Goal: Use online tool/utility: Utilize a website feature to perform a specific function

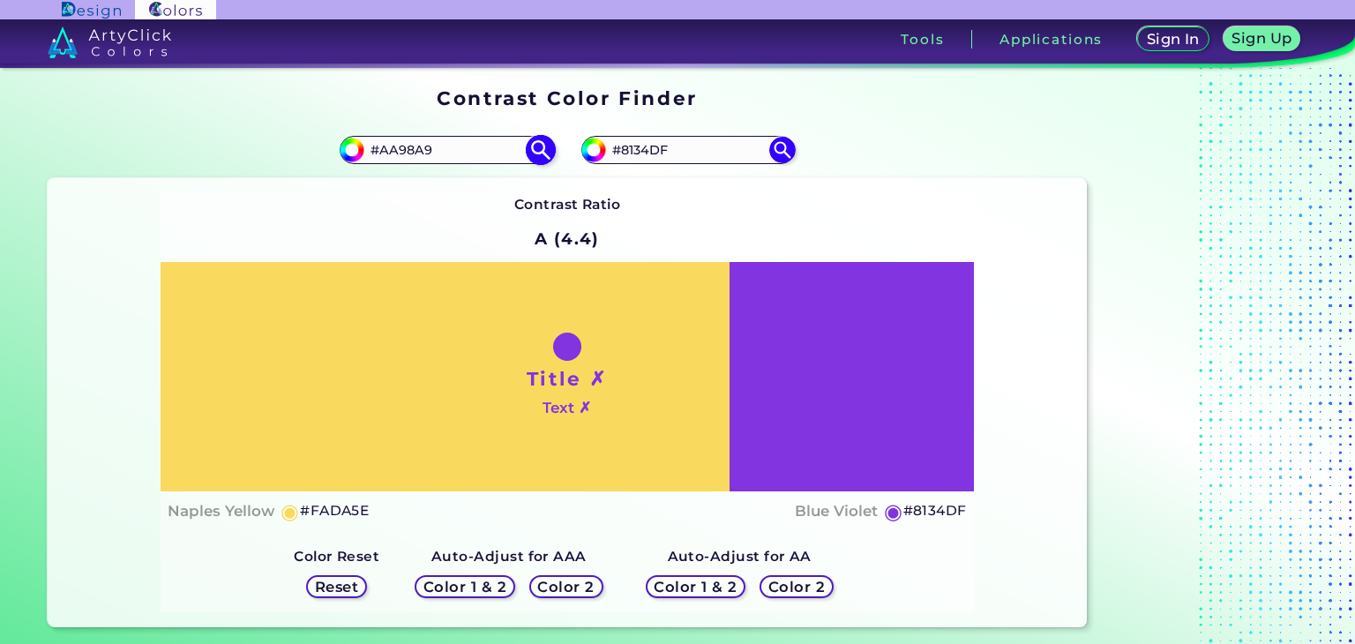
type input "#AA98A9"
click at [545, 155] on img at bounding box center [540, 150] width 31 height 31
type input "#aa98a9"
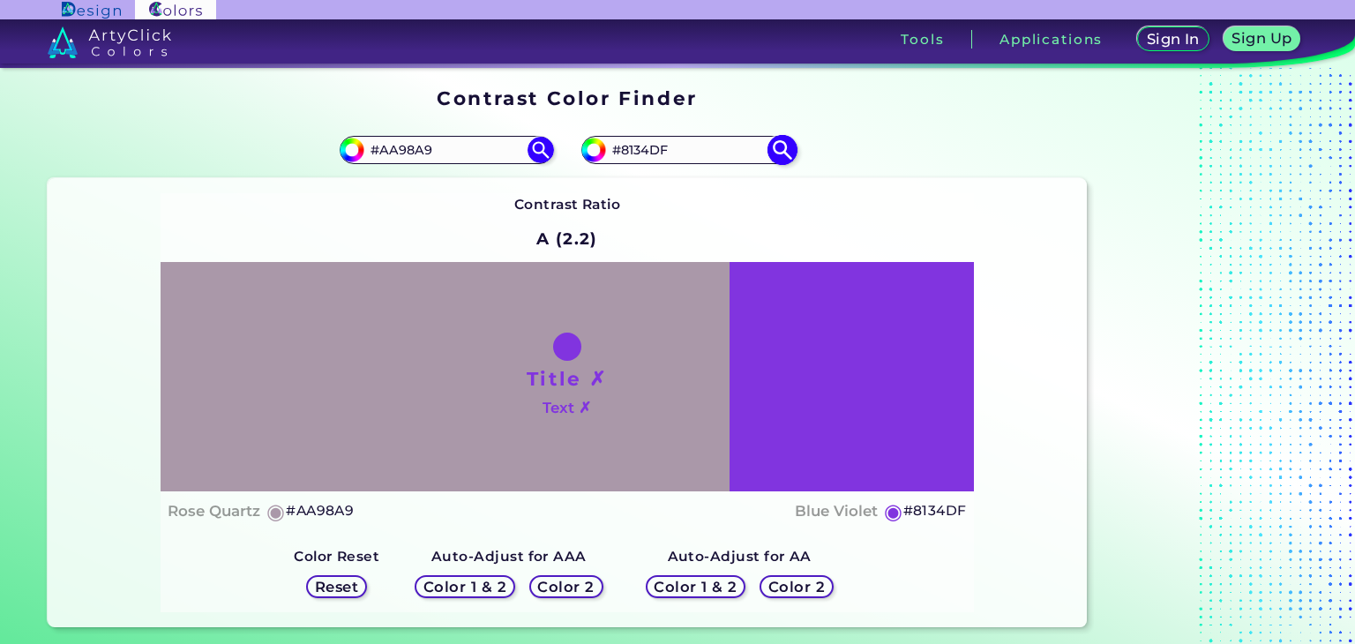
click at [601, 154] on img at bounding box center [594, 150] width 26 height 26
click at [590, 160] on img at bounding box center [594, 150] width 26 height 26
click at [590, 153] on input "#8134df" at bounding box center [592, 148] width 22 height 22
type input "#7e758a"
type input "#7E758A"
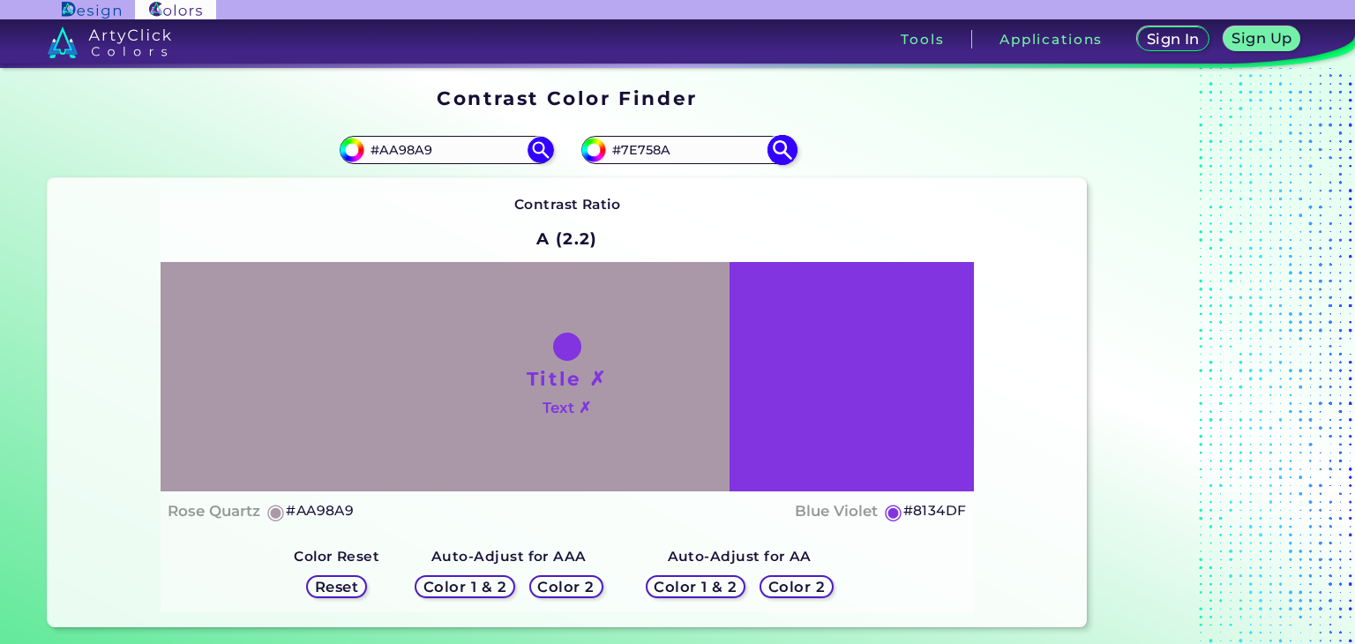
type input "#7e748b"
type input "#7E748B"
type input "#7c7089"
type input "#7C7089"
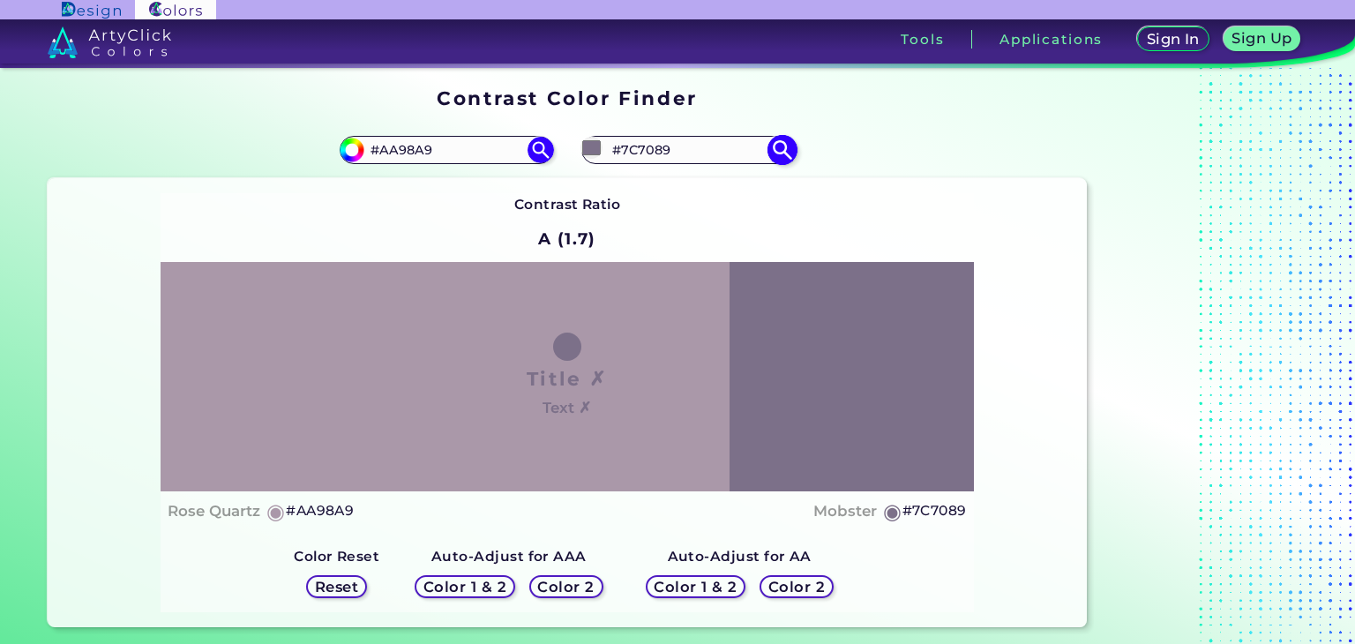
type input "#796e87"
type input "#796E87"
type input "#796d88"
type input "#796D88"
type input "#776b85"
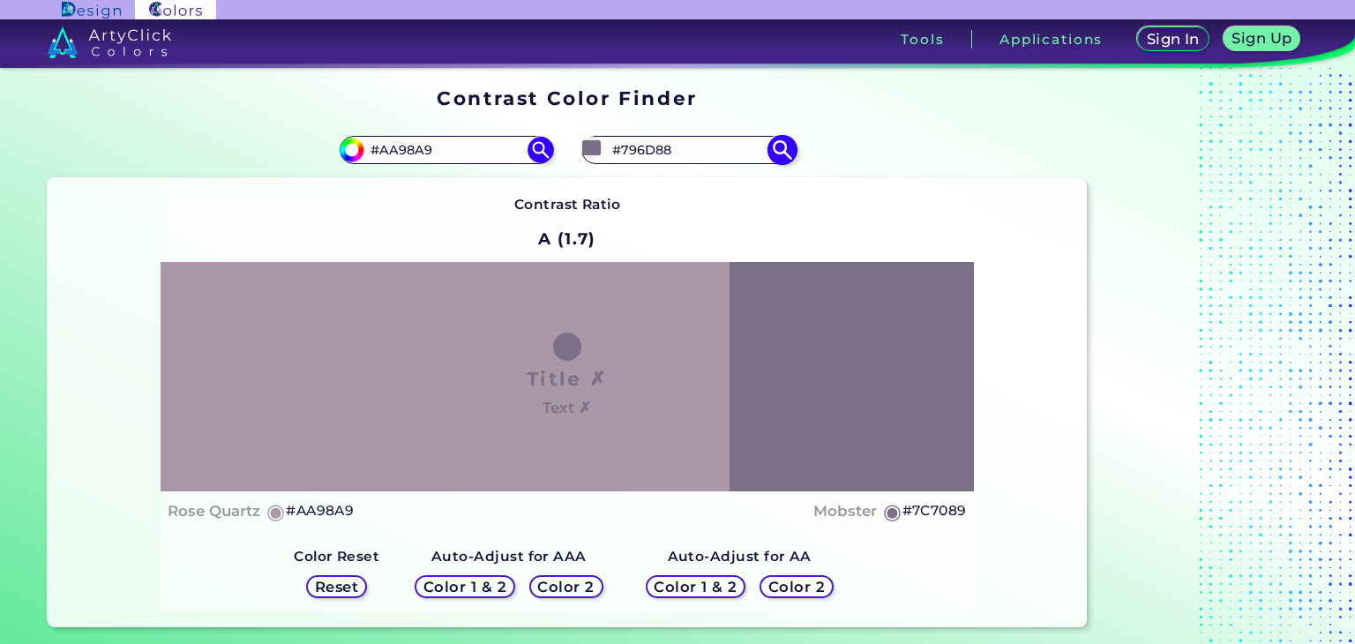
type input "#776B85"
type input "#766986"
type input "#766887"
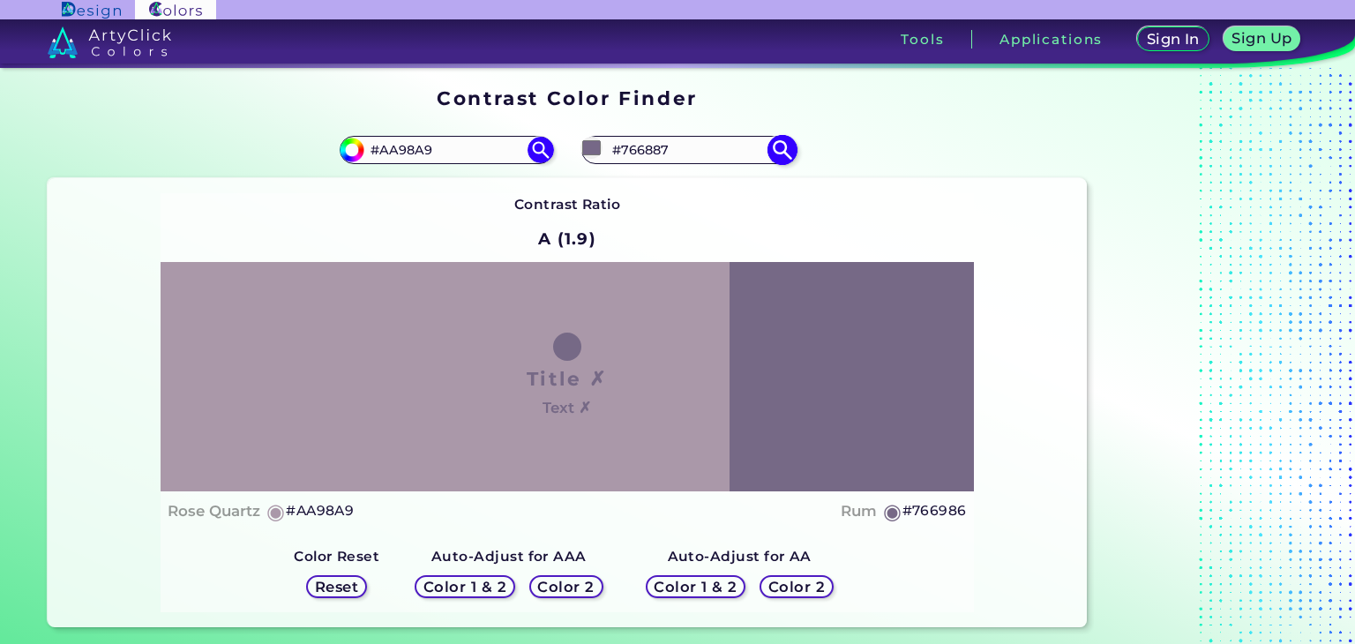
type input "#746685"
type input "#716383"
type input "#6f5f81"
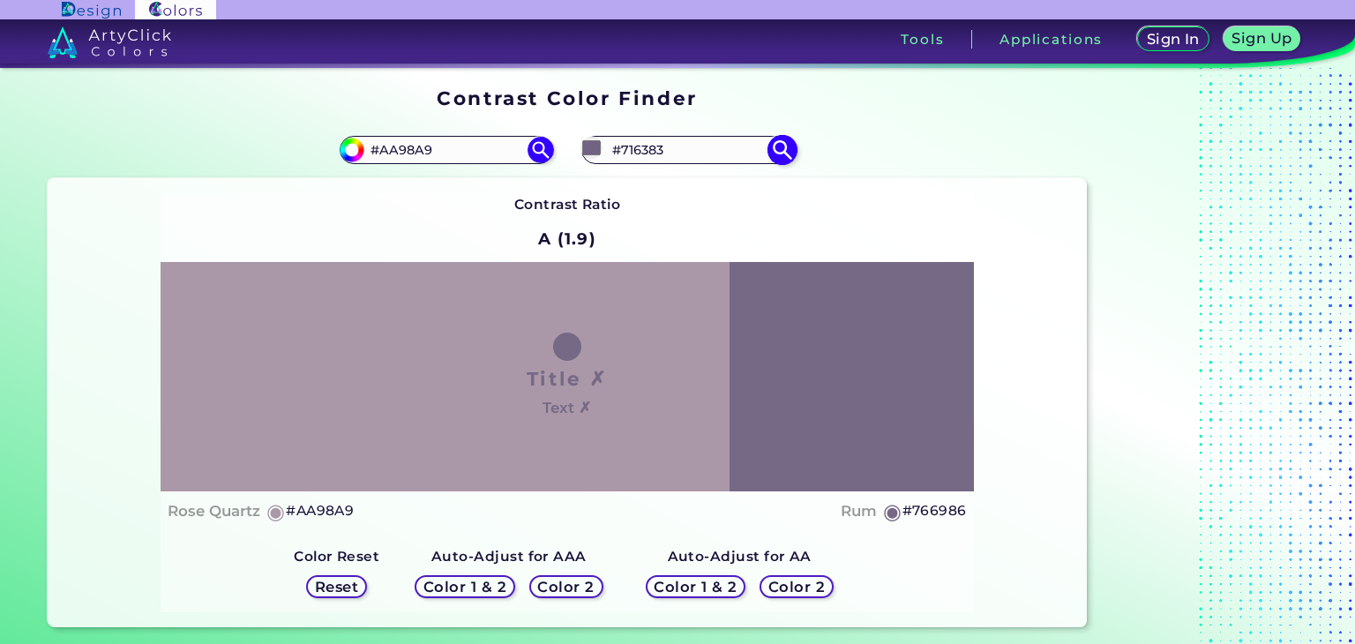
type input "#6F5F81"
type input "#6c5c7f"
type input "#6C5C7F"
type input "#69597d"
type input "#69597D"
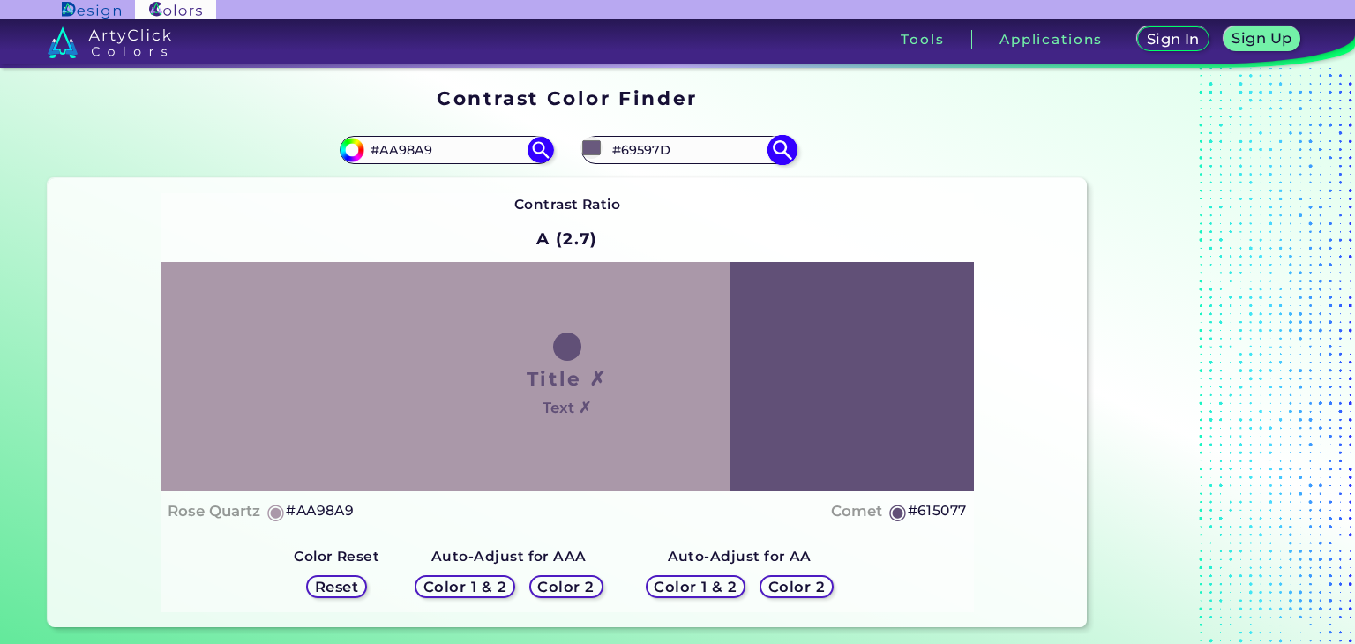
type input "#615077"
type input "#574370"
type input "#523d6c"
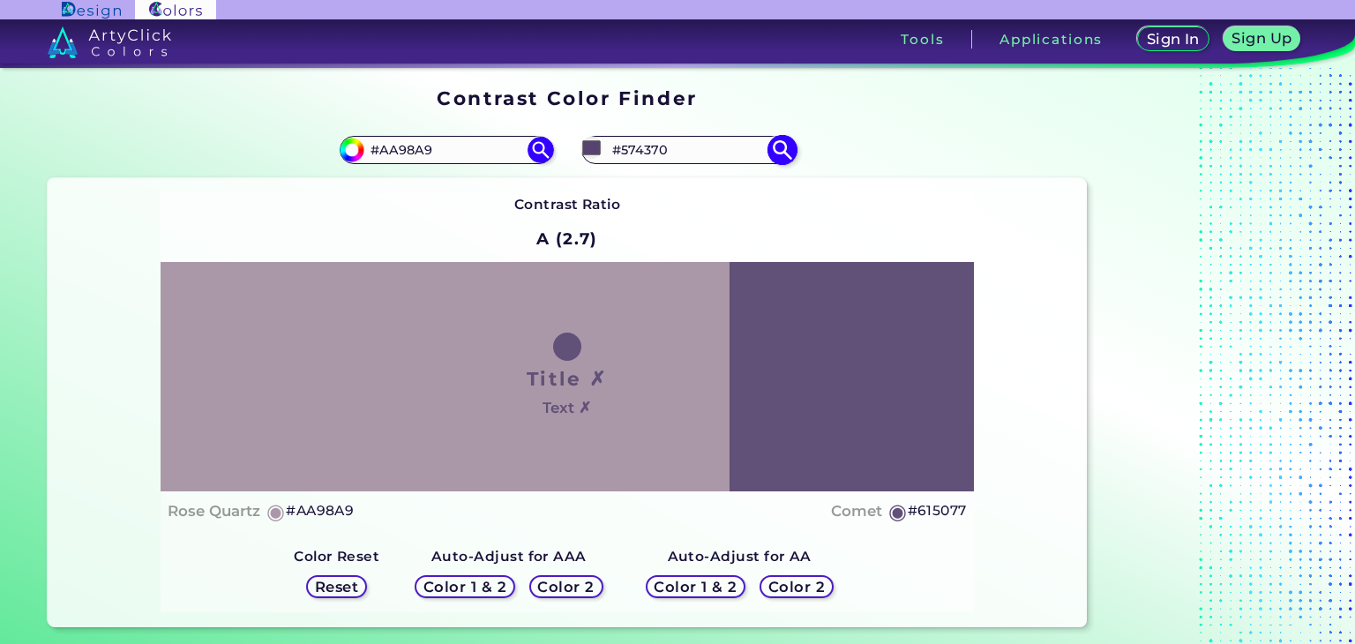
type input "#523D6C"
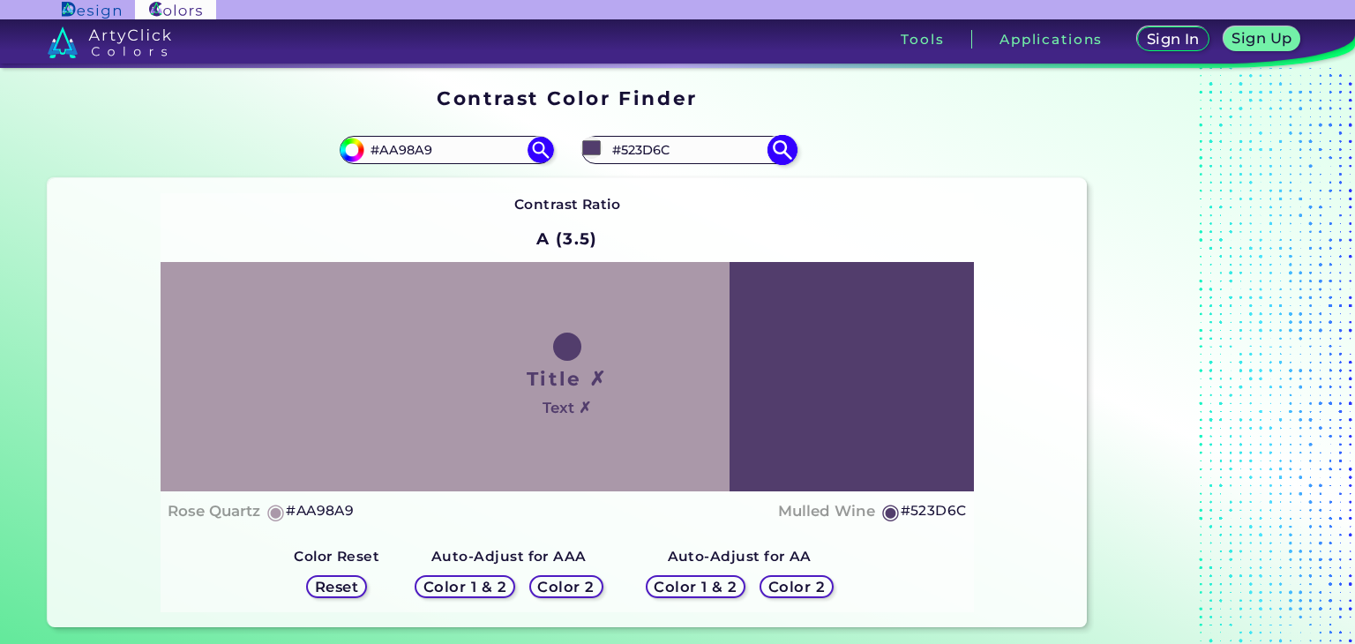
type input "#4f3a69"
type input "#4F3A69"
type input "#4d3767"
type input "#4D3767"
type input "#4d3768"
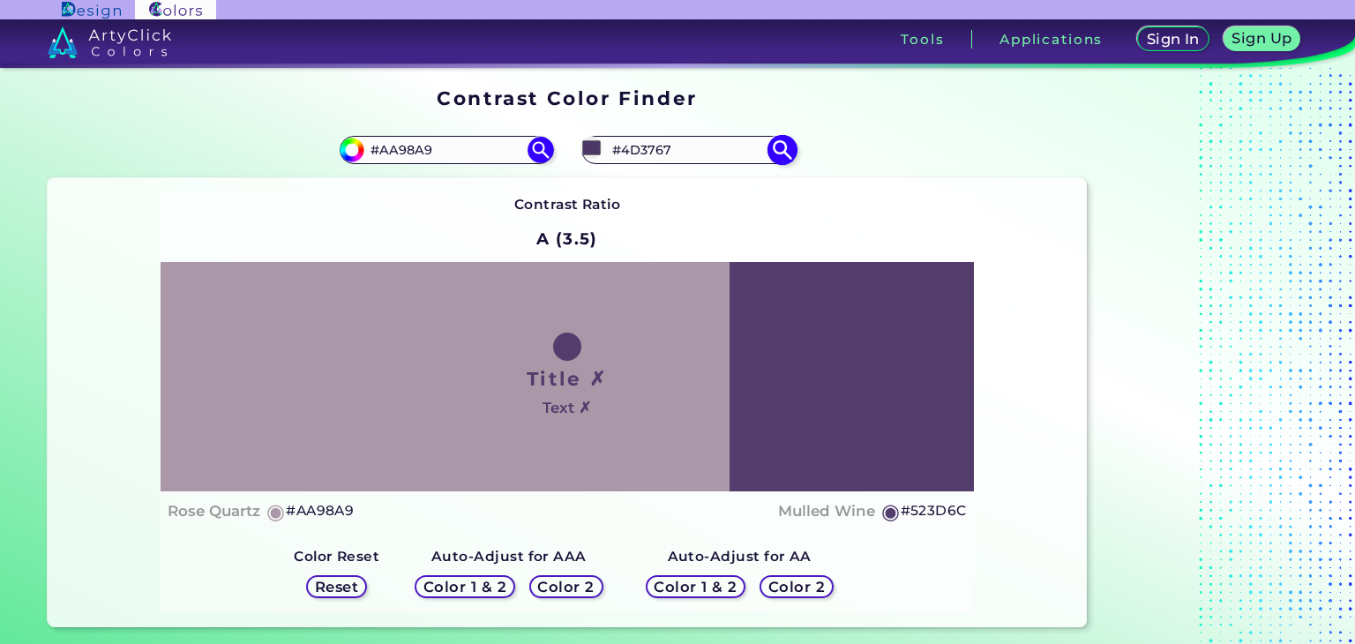
type input "#4D3768"
type input "#4a3465"
type input "#4A3465"
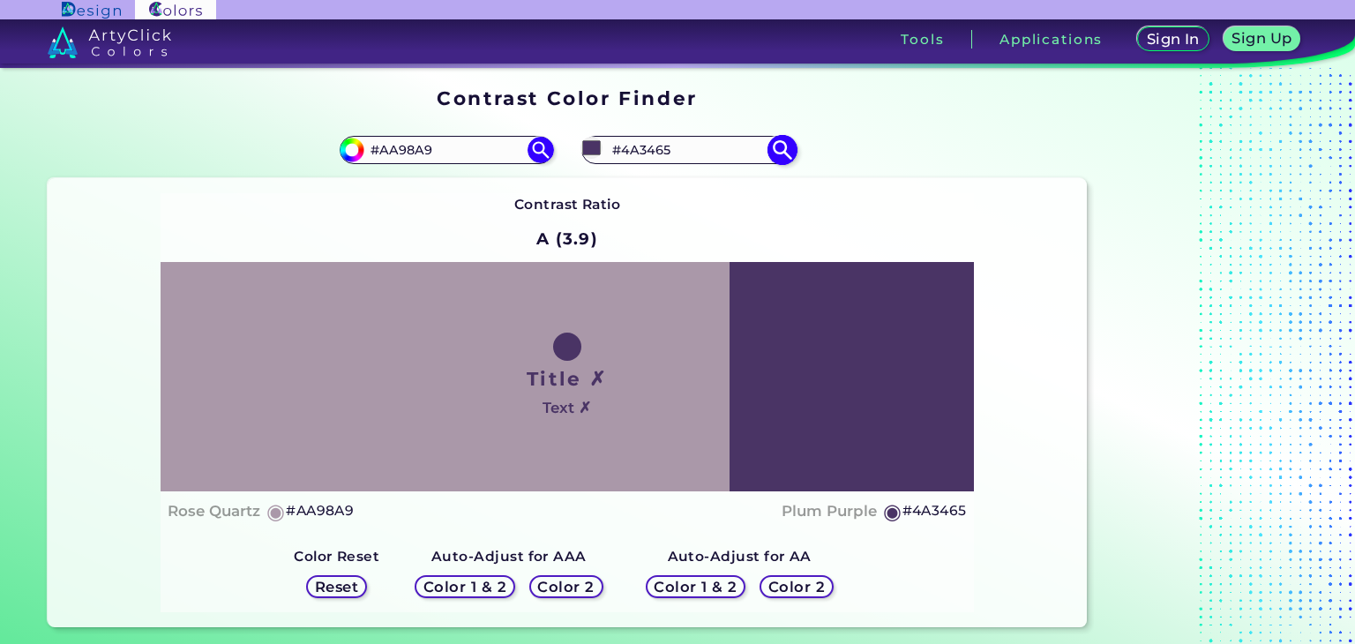
click at [594, 143] on input "#4a3465" at bounding box center [592, 148] width 22 height 22
type input "#483465"
type input "#453465"
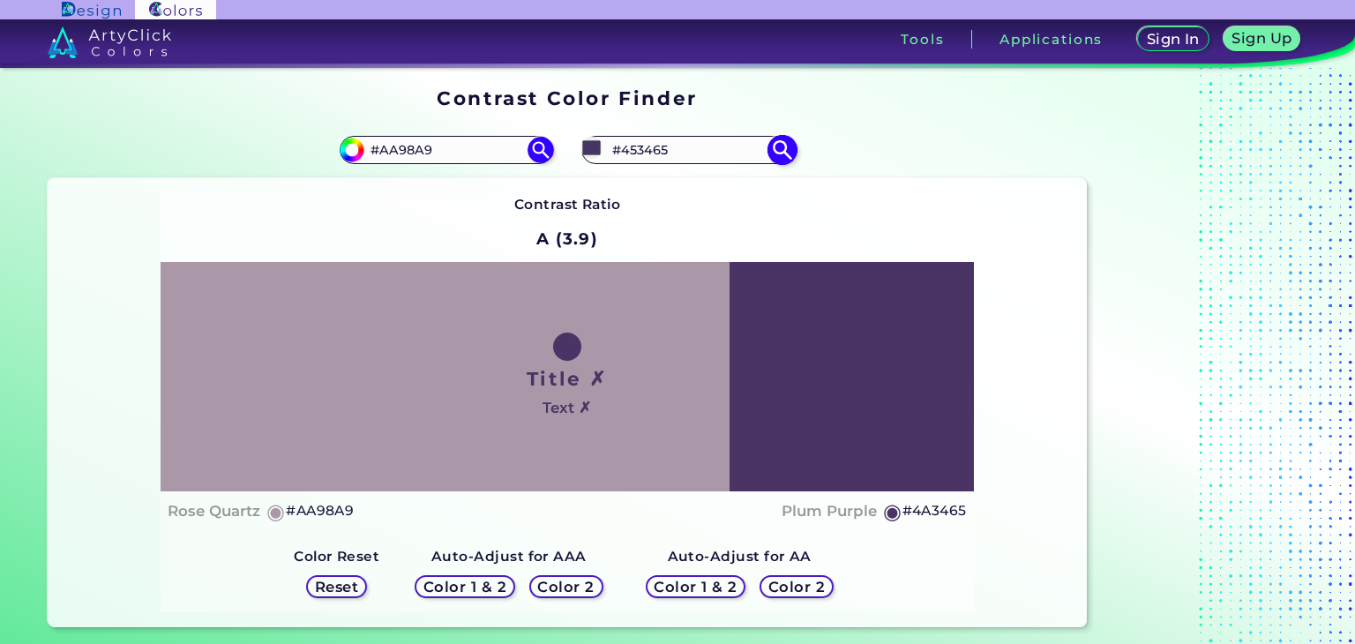
type input "#433465"
type input "#413465"
type input "#3e3465"
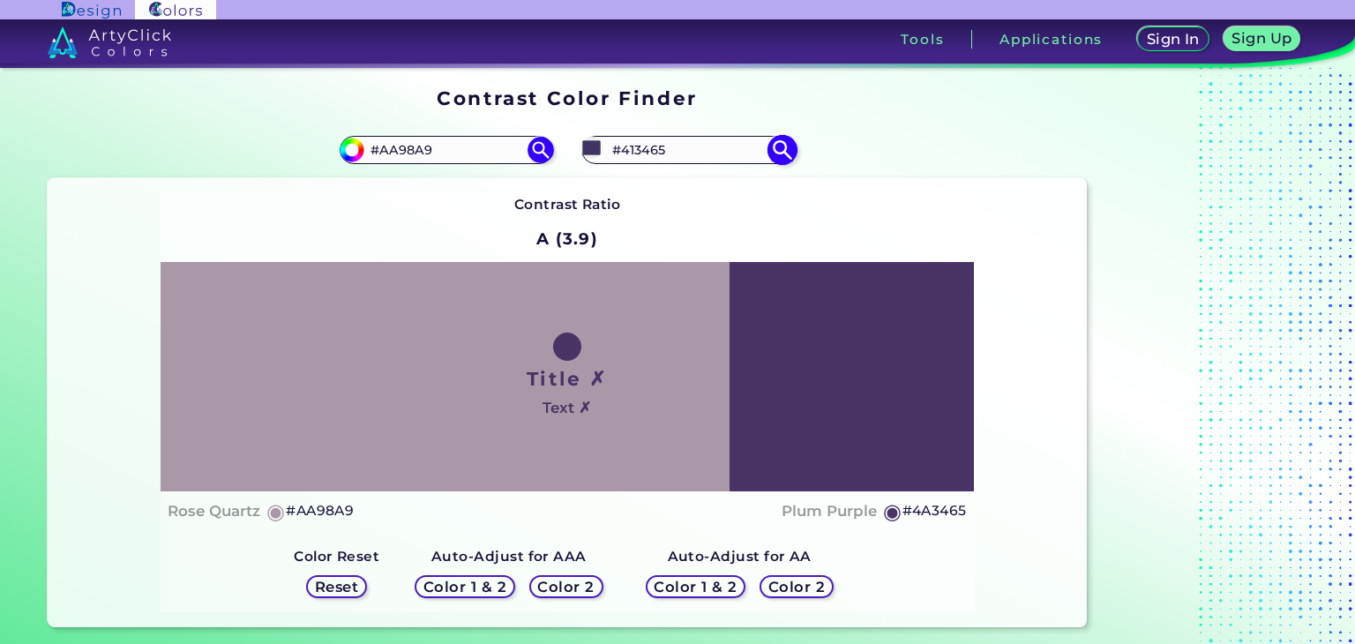
type input "#3E3465"
type input "#3c3465"
type input "#3C3465"
type input "#373465"
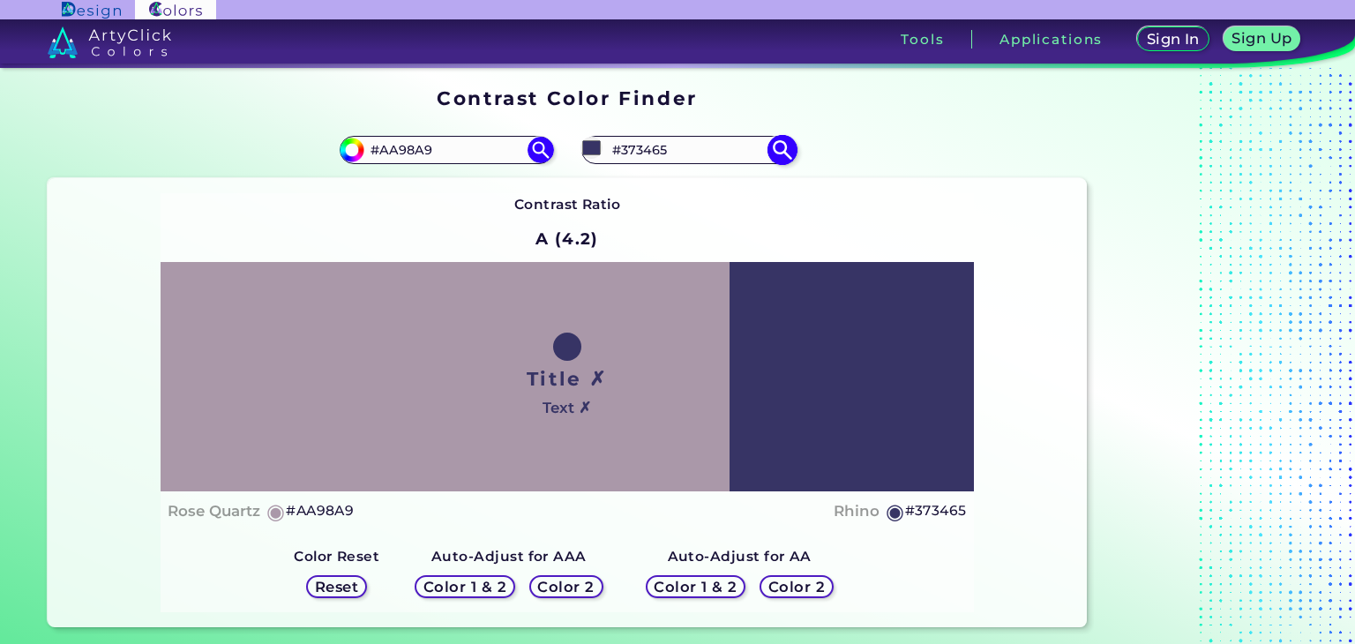
type input "#353465"
type input "#343665"
type input "#343765"
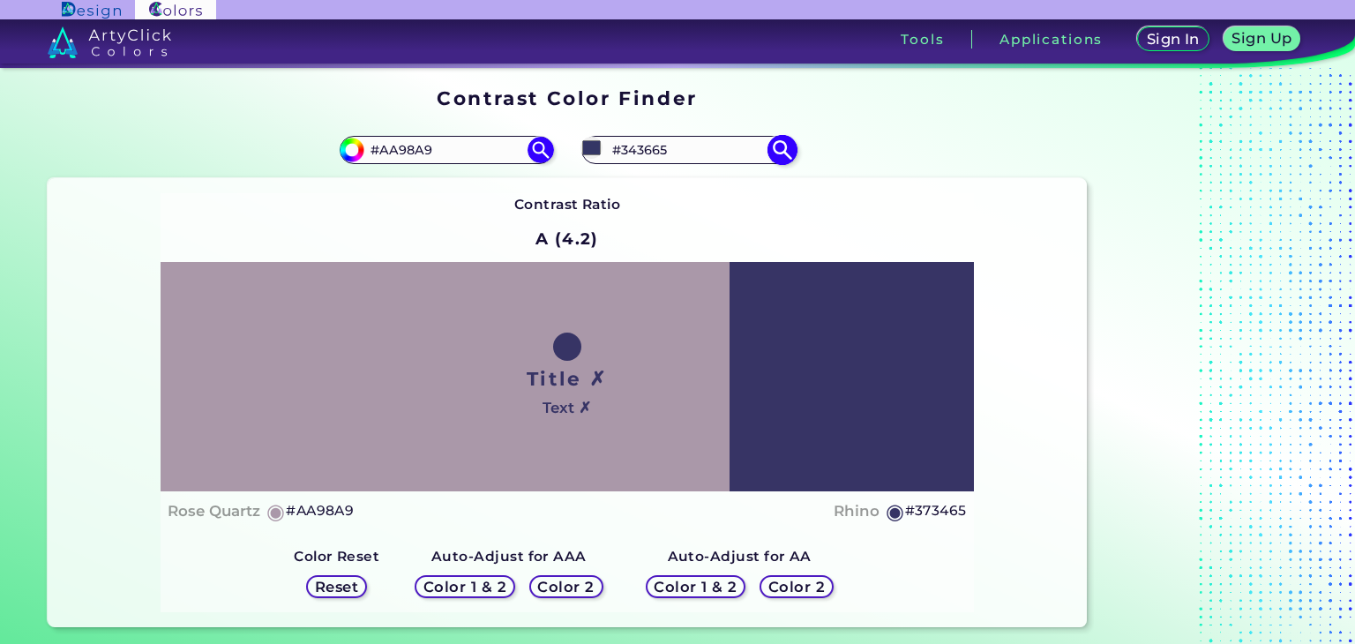
type input "#343765"
type input "#343a65"
type input "#343A65"
type input "#343c65"
type input "#343C65"
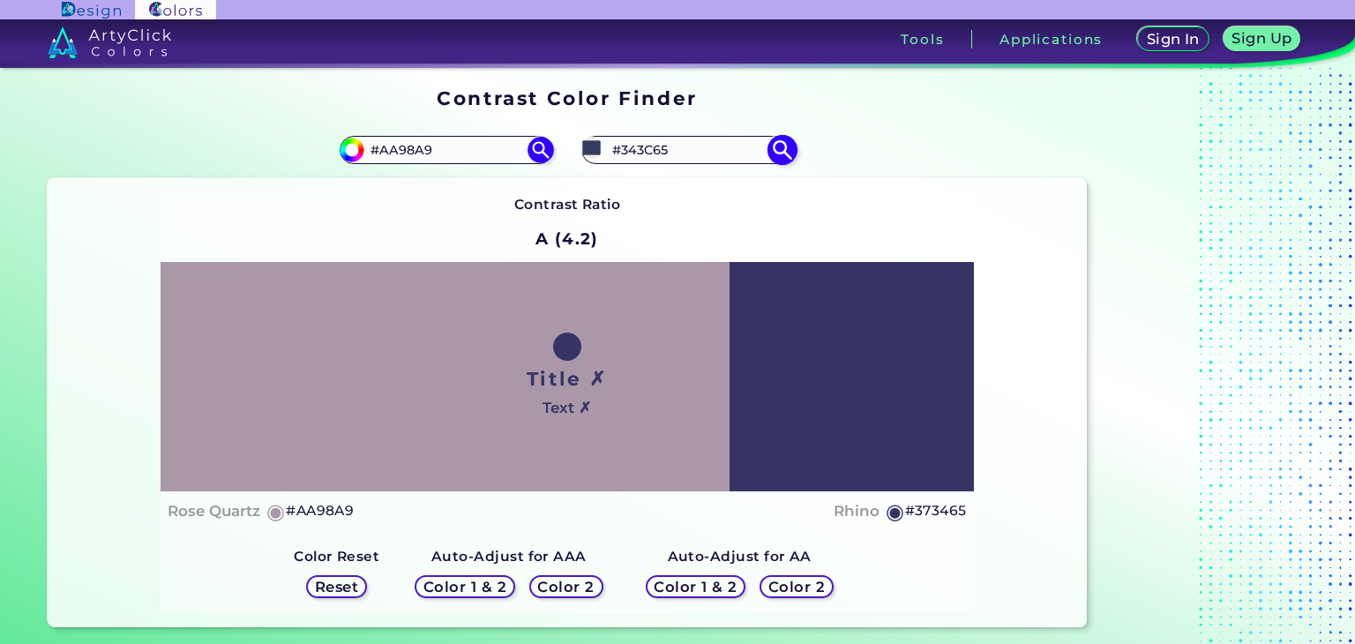
type input "#343e65"
type input "#343E65"
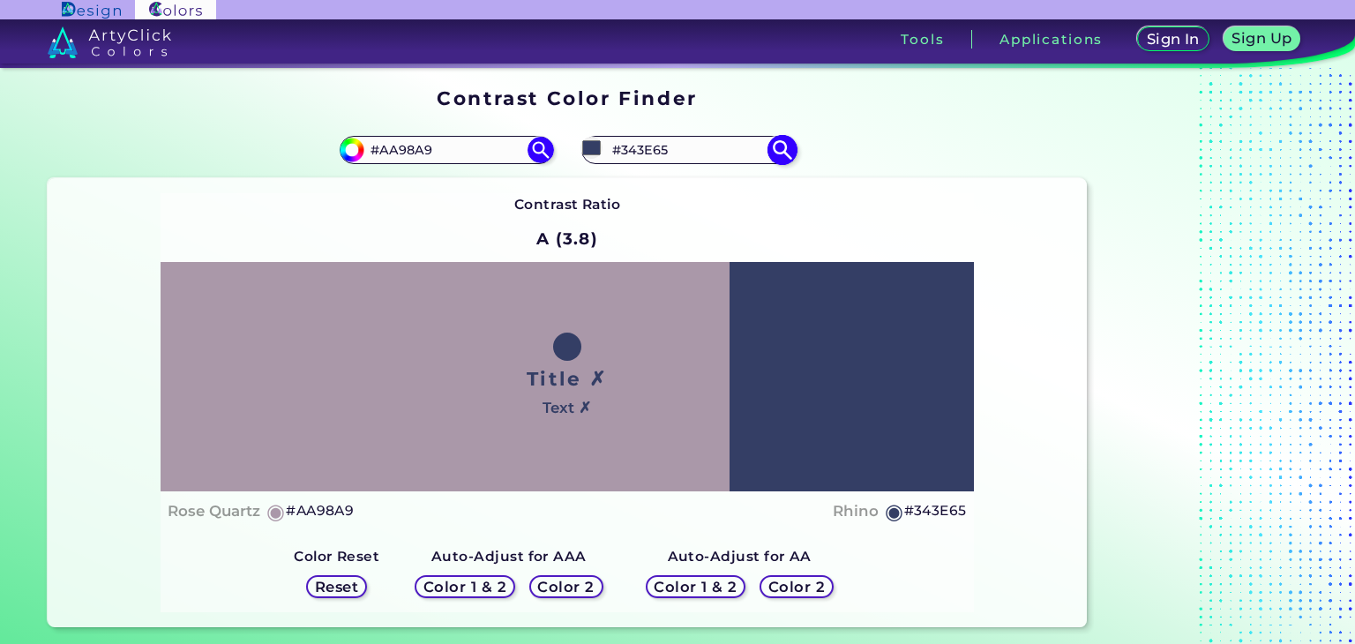
type input "#28335c"
type input "#28335C"
type input "#28325d"
type input "#28325D"
type input "#27325d"
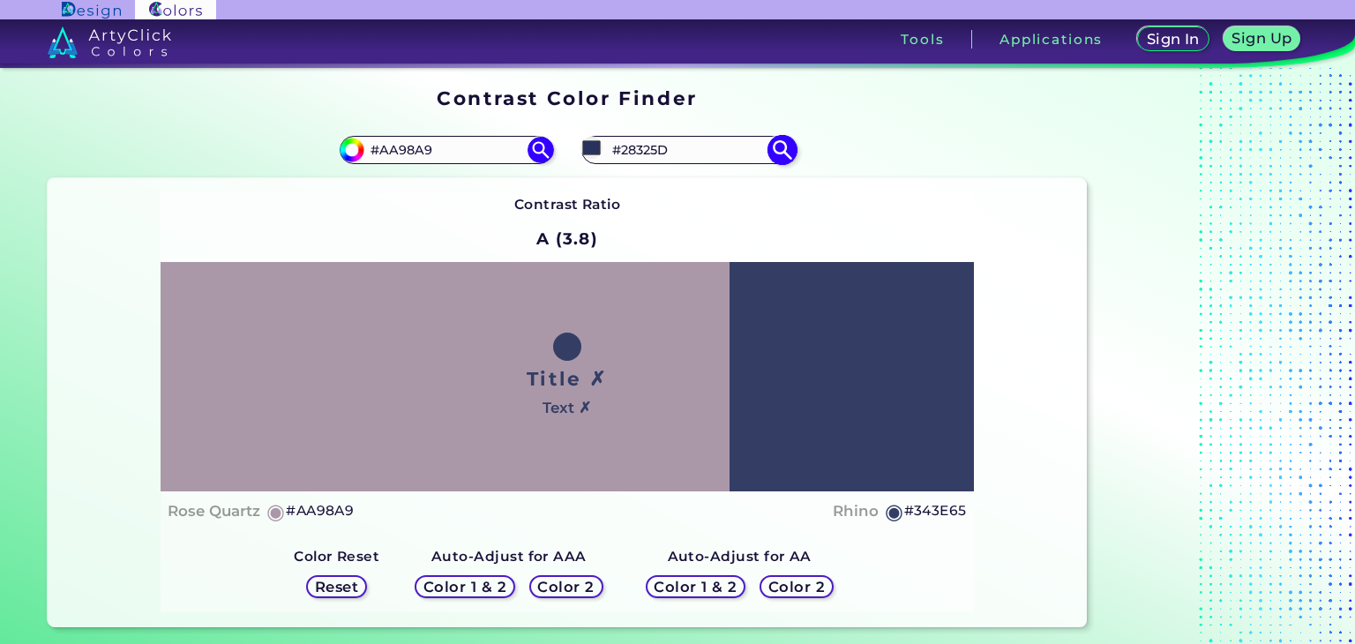
type input "#27325D"
type input "#26305a"
type input "#26305A"
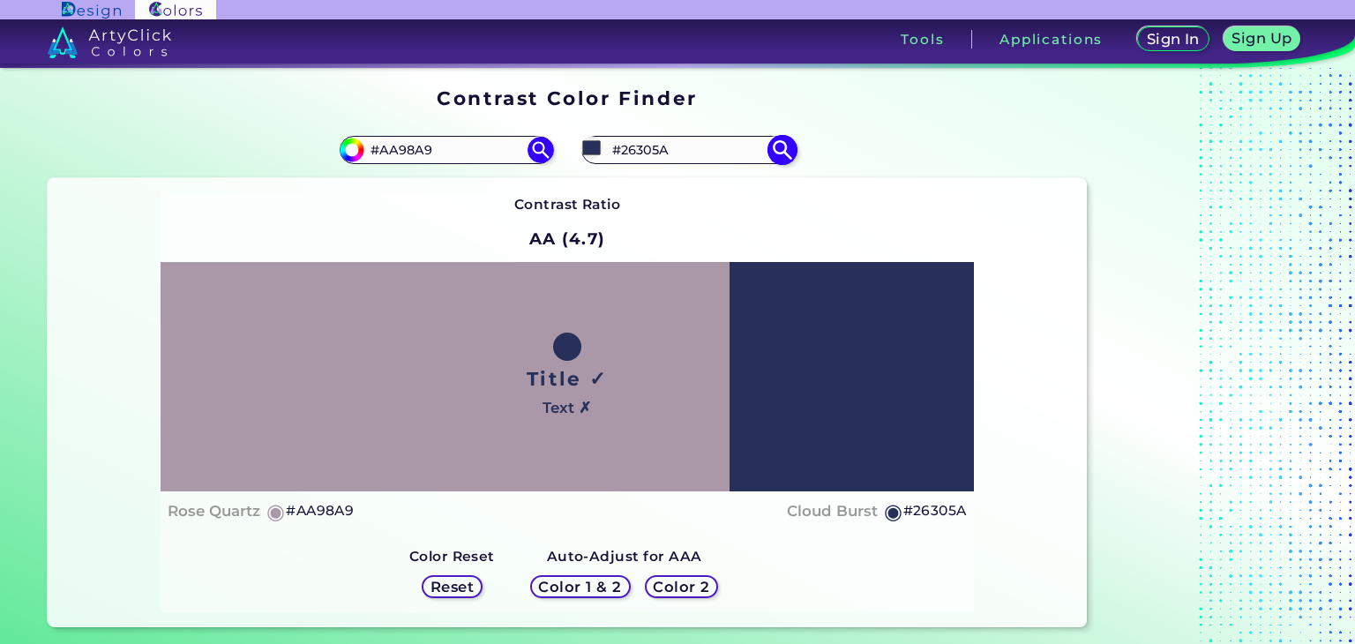
type input "#25305b"
type input "#25305B"
type input "#232d58"
type input "#232D58"
type input "#212c54"
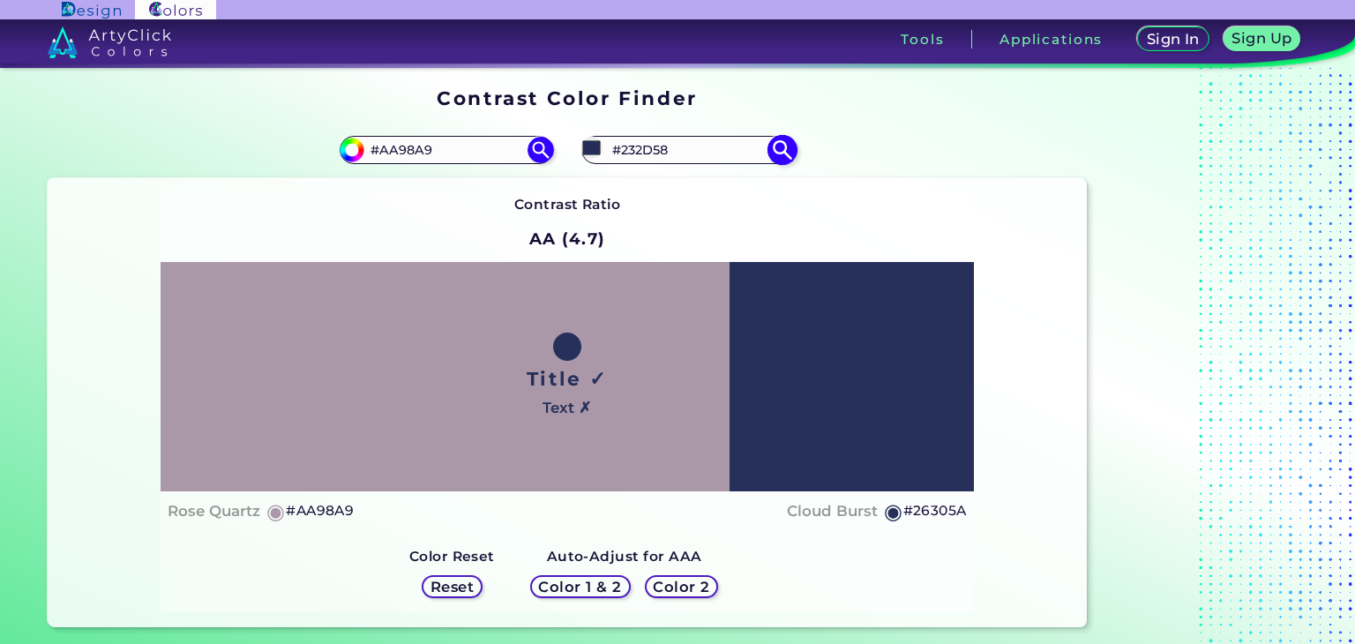
type input "#212C54"
type input "#202a50"
type input "#202A50"
type input "#1f2951"
type input "#1F2951"
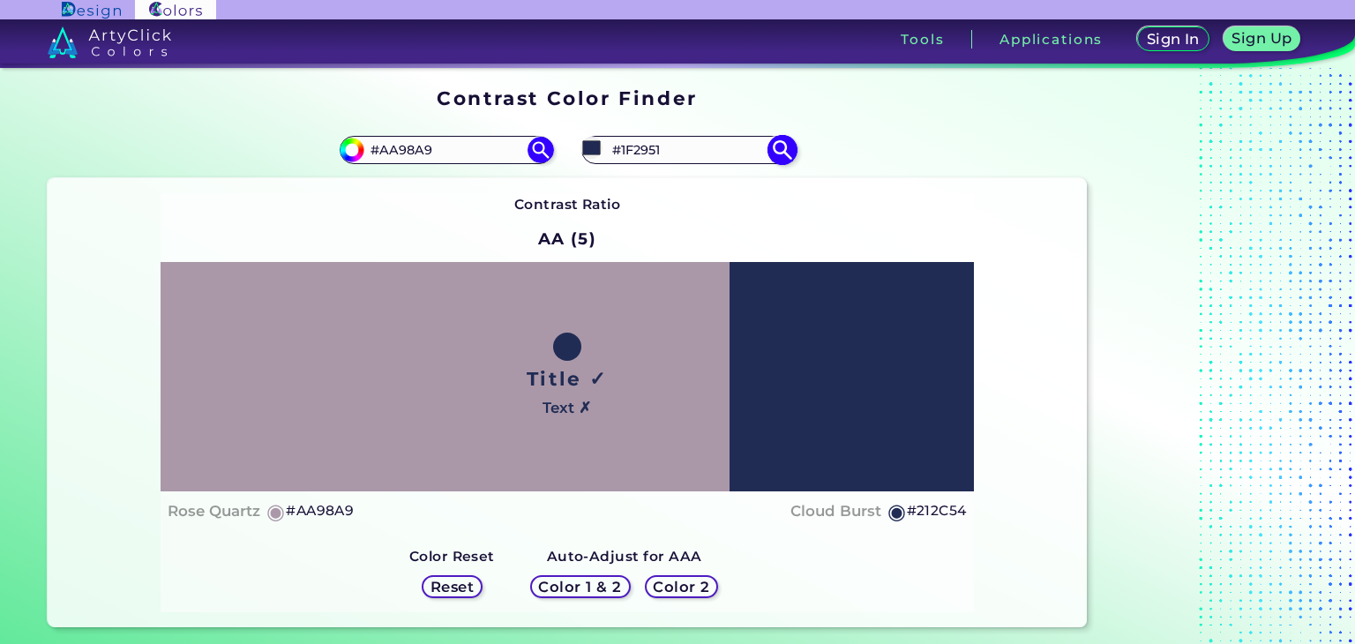
type input "#1e274d"
type input "#1E274D"
type input "#1c254a"
type input "#1C254A"
type input "#1b2346"
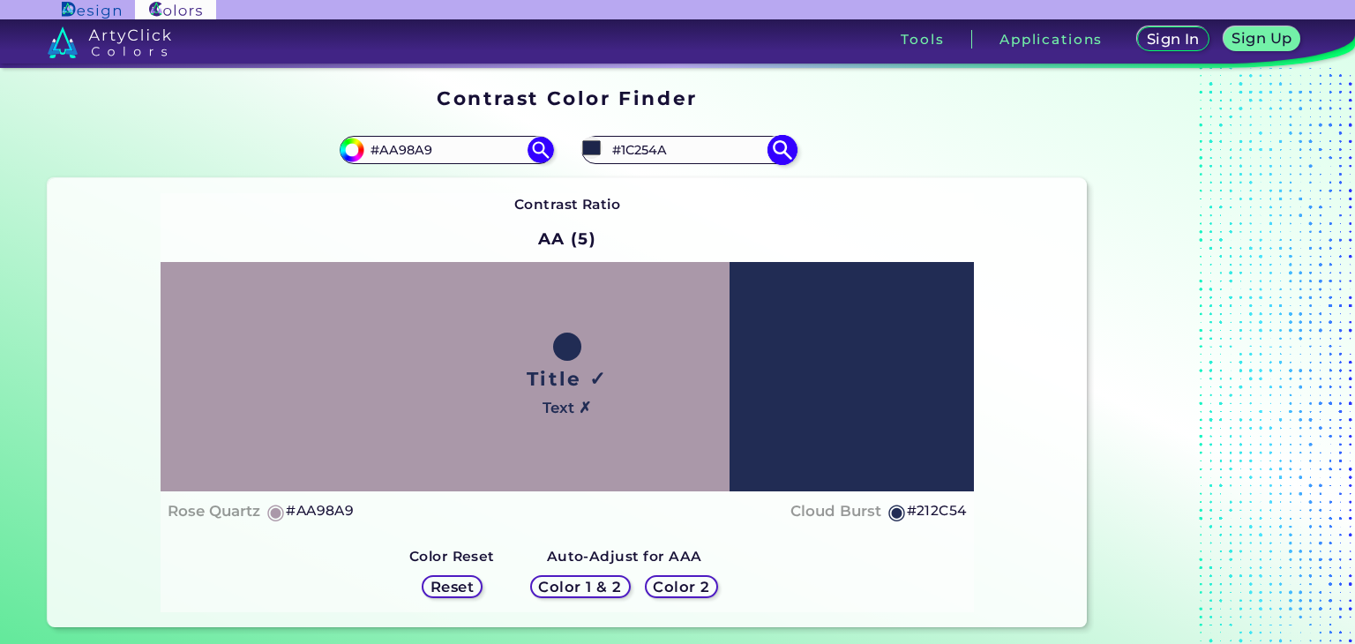
type input "#1B2346"
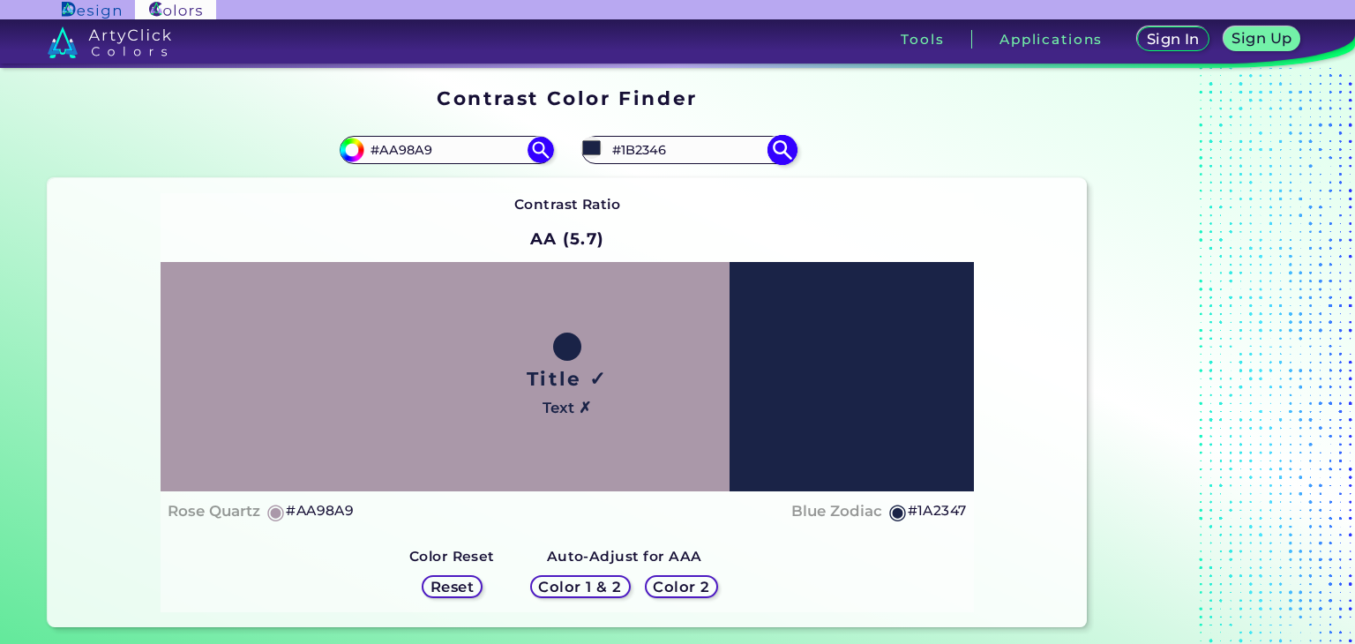
type input "#1a2347"
type input "#1A2347"
type input "#192143"
type input "#182143"
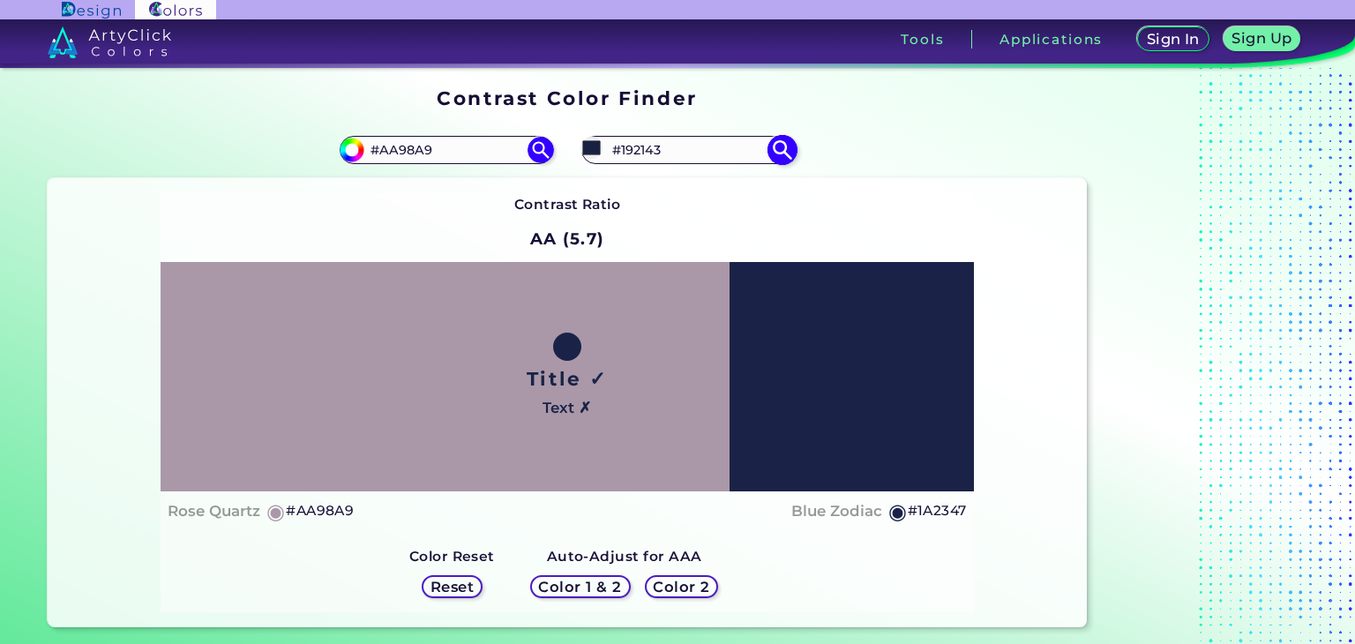
type input "#182143"
type input "#171f40"
type input "#171F40"
type input "#161f41"
type input "#161F41"
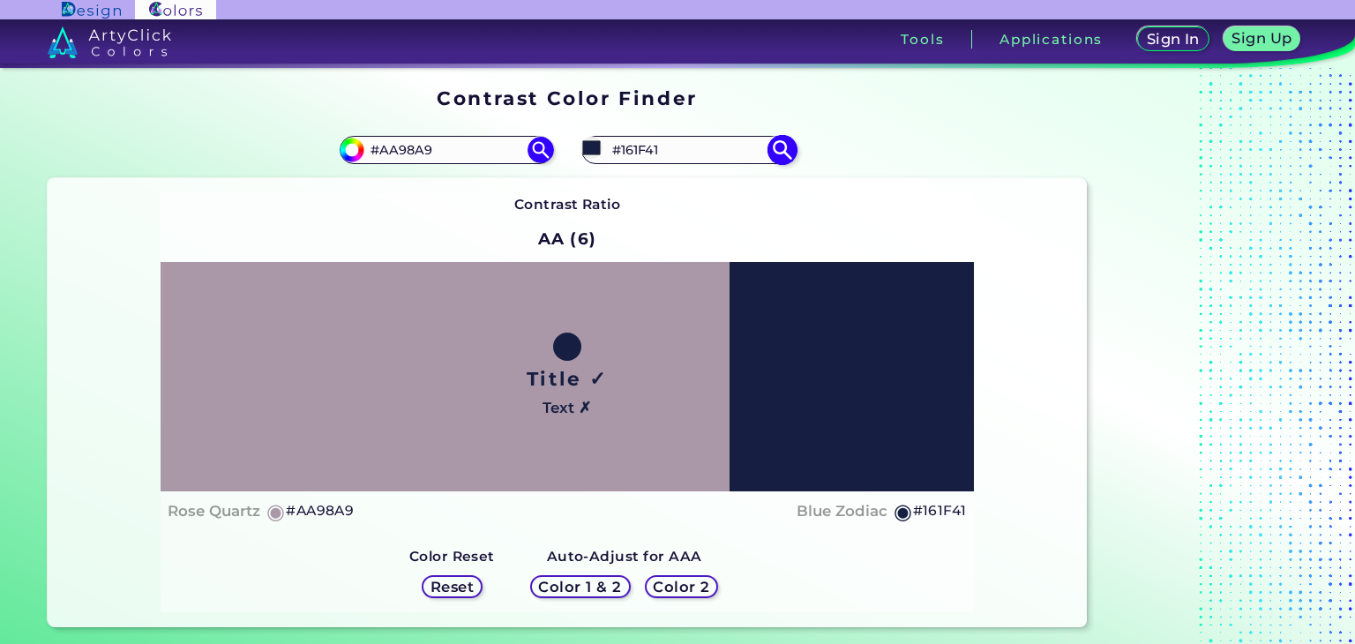
type input "#171f40"
type input "#171F40"
type input "#141d3d"
type input "#141D3D"
type input "#141c3e"
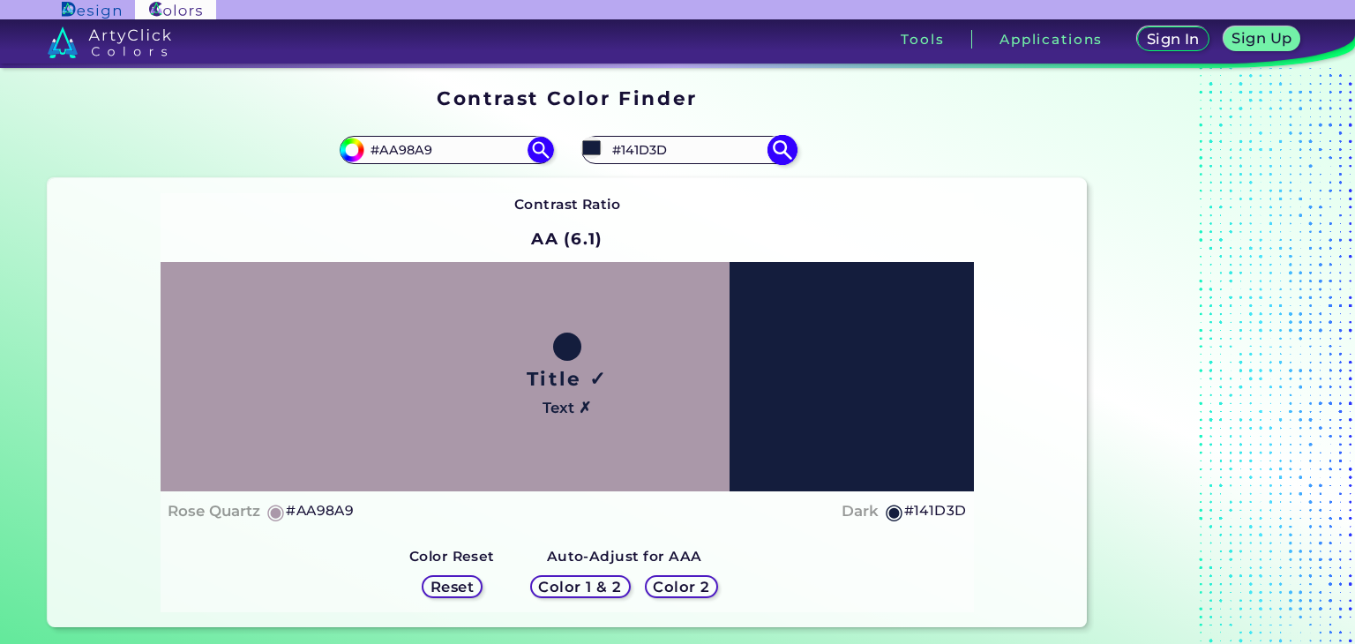
type input "#141C3E"
type input "#131c3f"
type input "#131C3F"
type input "#141e42"
type input "#141E42"
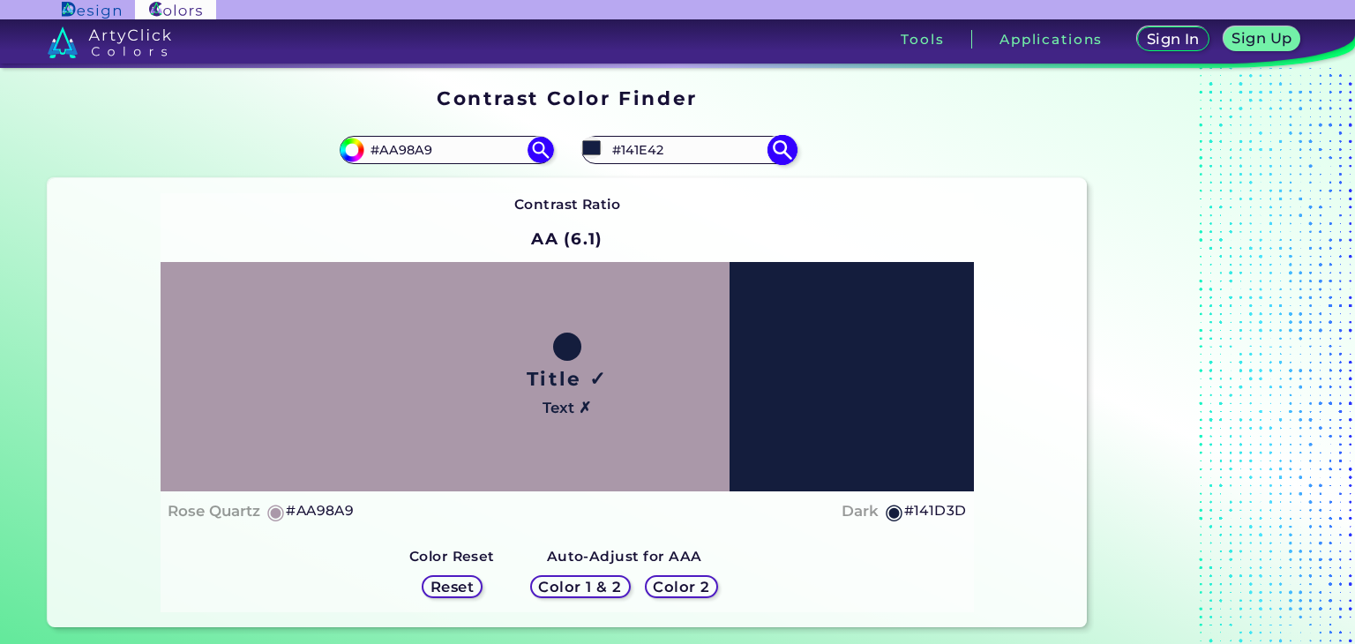
type input "#151f47"
type input "#151F47"
type input "#141e48"
type input "#141E48"
type input "#15204c"
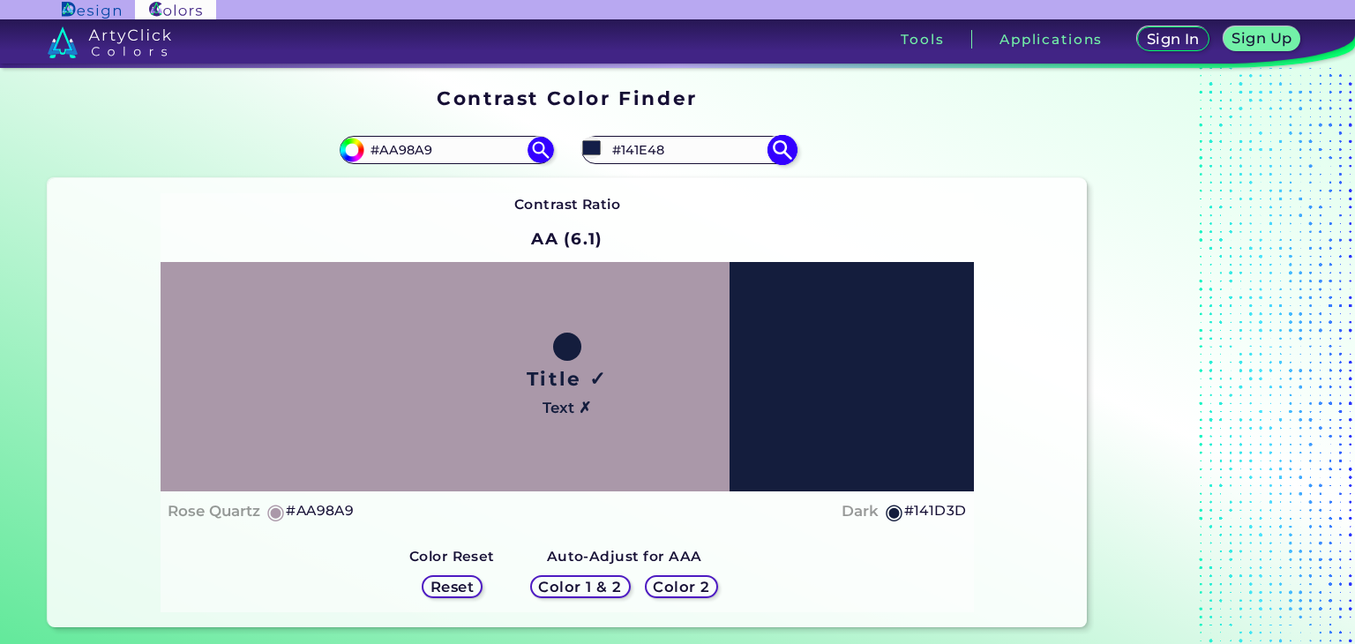
type input "#15204C"
type input "#14204d"
type input "#14204D"
type input "#152151"
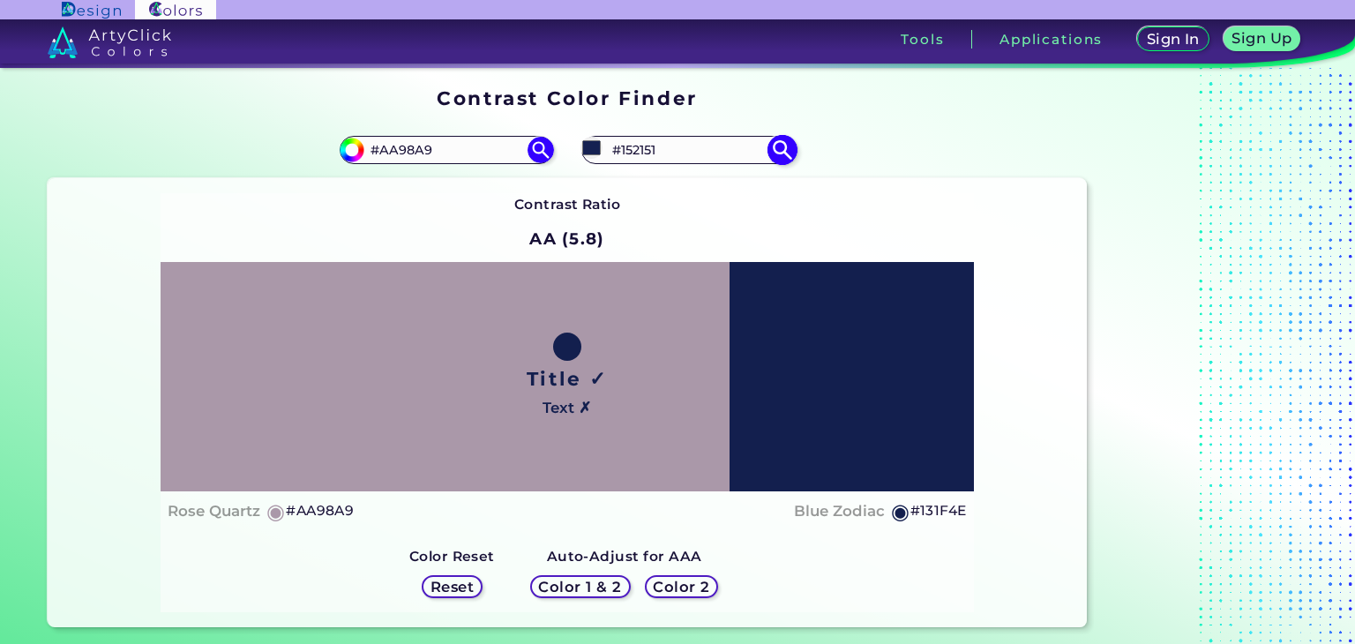
type input "#131f4e"
type input "#131F4E"
type input "#152151"
type input "#142152"
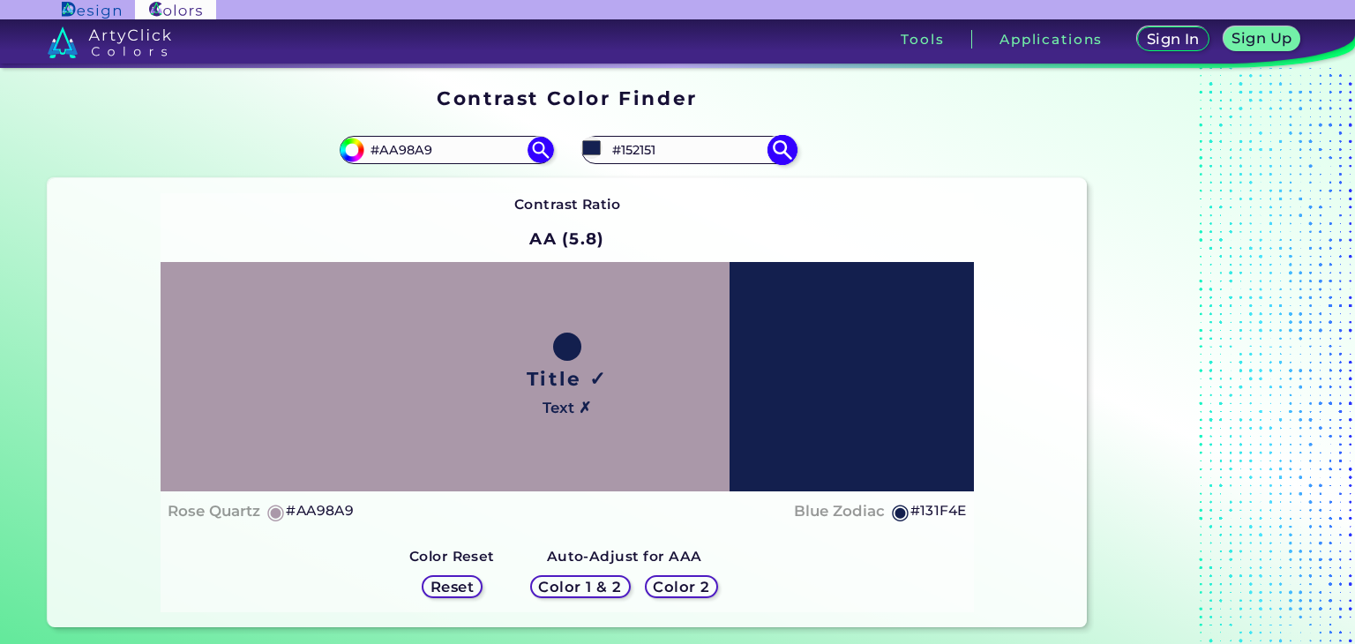
type input "#142152"
type input "#152256"
type input "#16245a"
type input "#16245A"
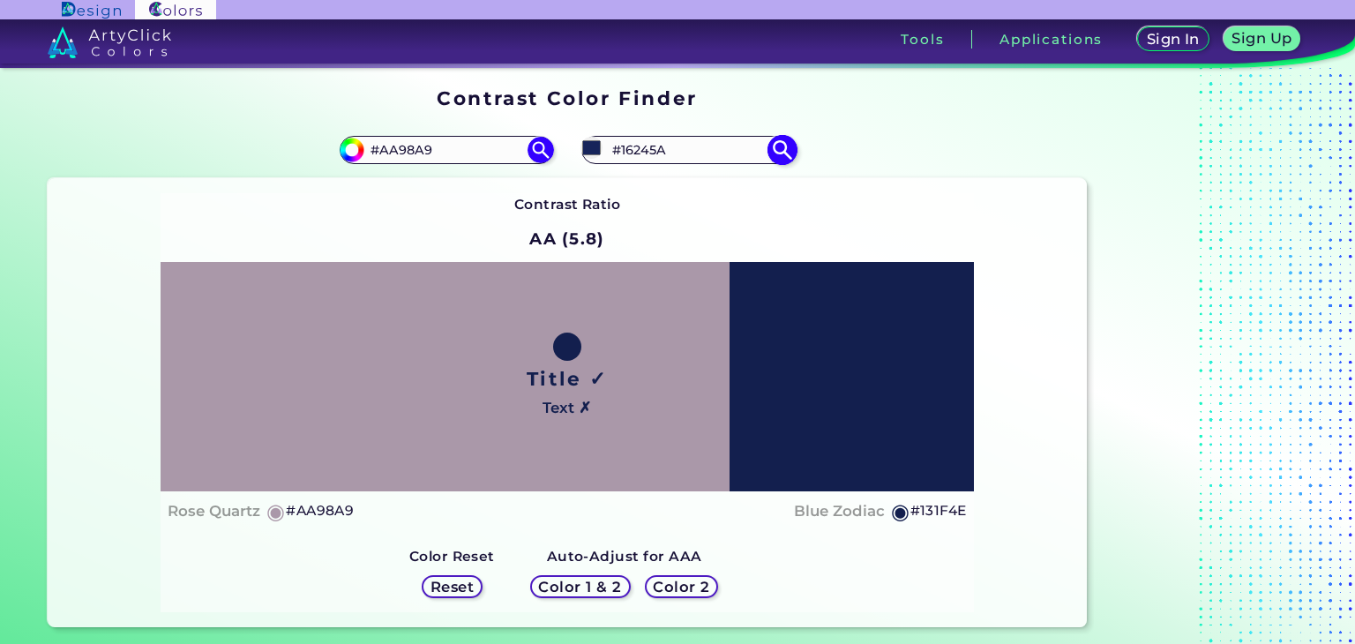
type input "#15235b"
type input "#15235B"
type input "#16255f"
type input "#16255F"
type input "#152460"
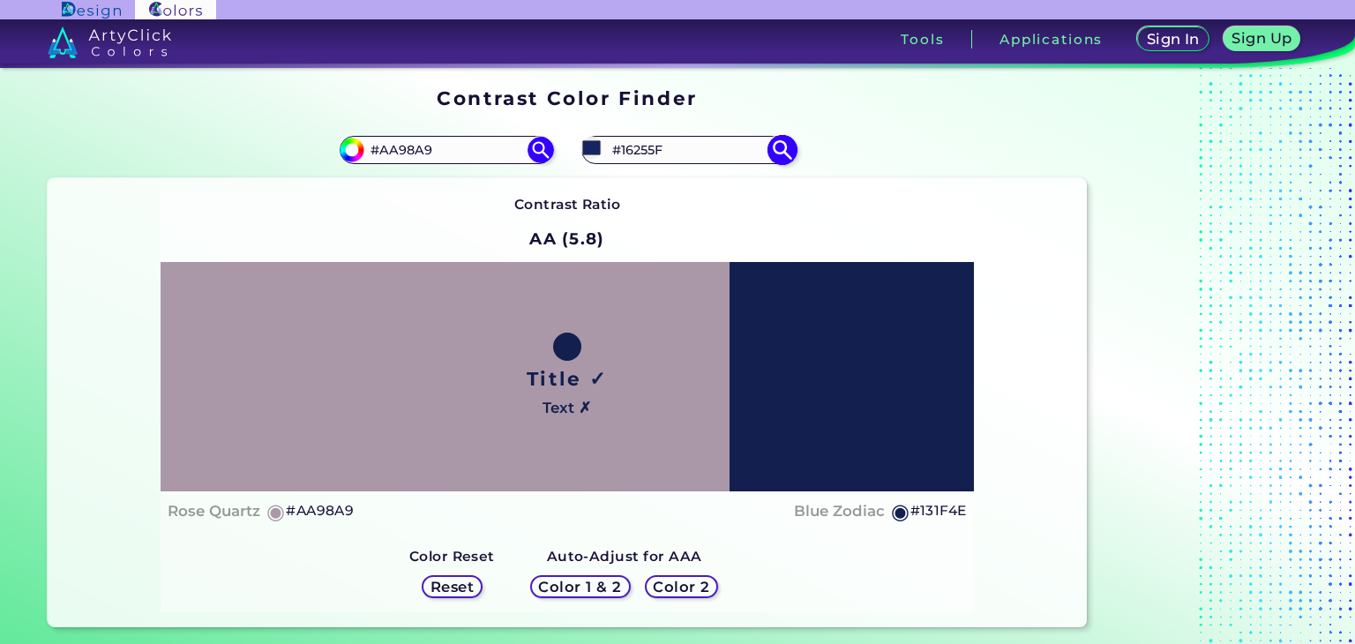
type input "#152460"
type input "#172664"
type input "#162664"
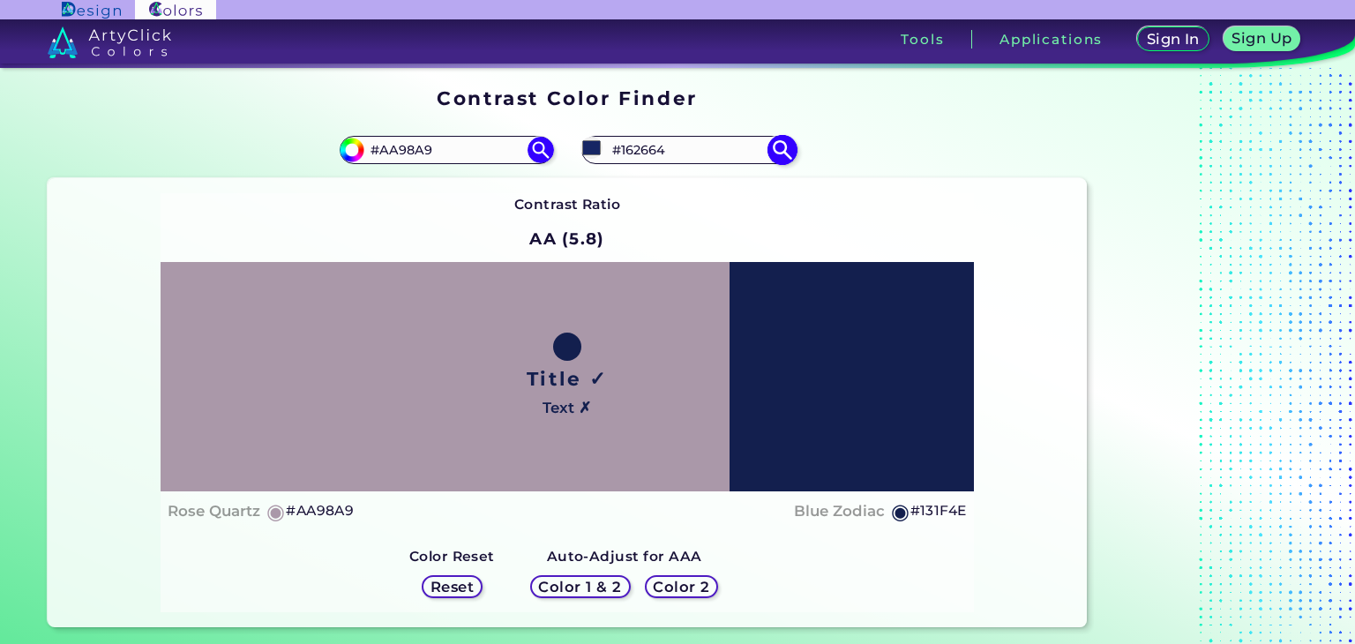
type input "#152565"
type input "#16276a"
type input "#16276A"
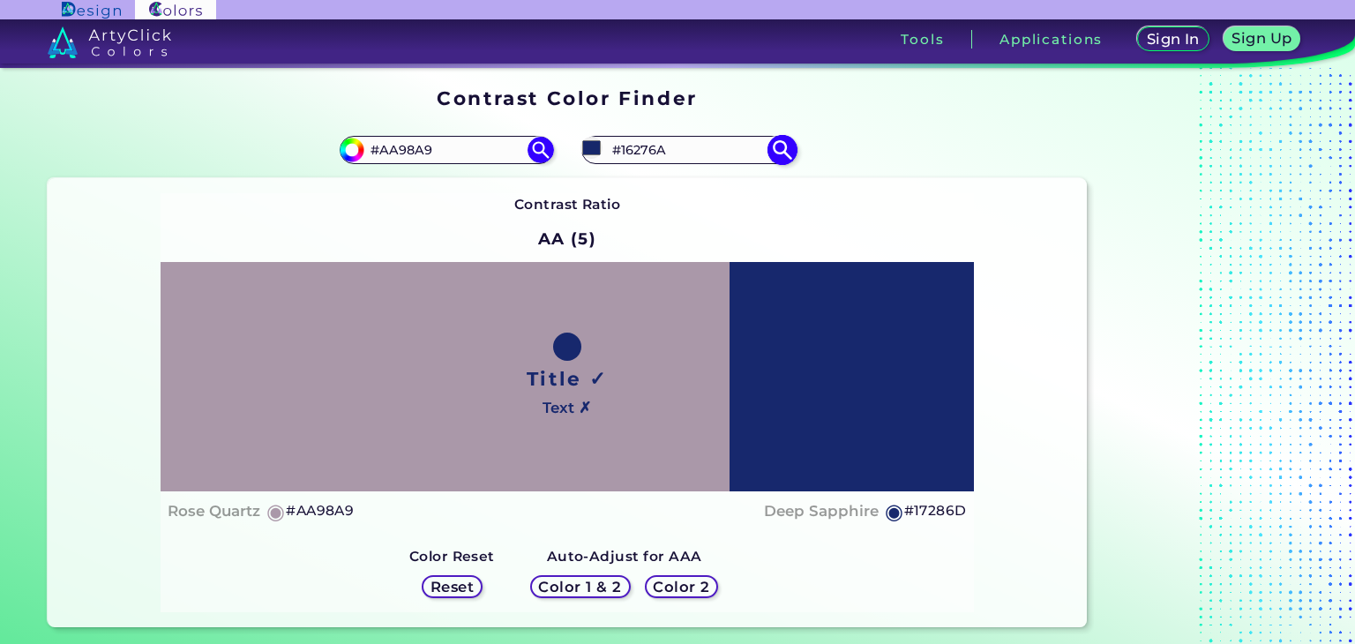
type input "#17286d"
type input "#17286D"
type input "#17286e"
type input "#17286E"
type input "#172a72"
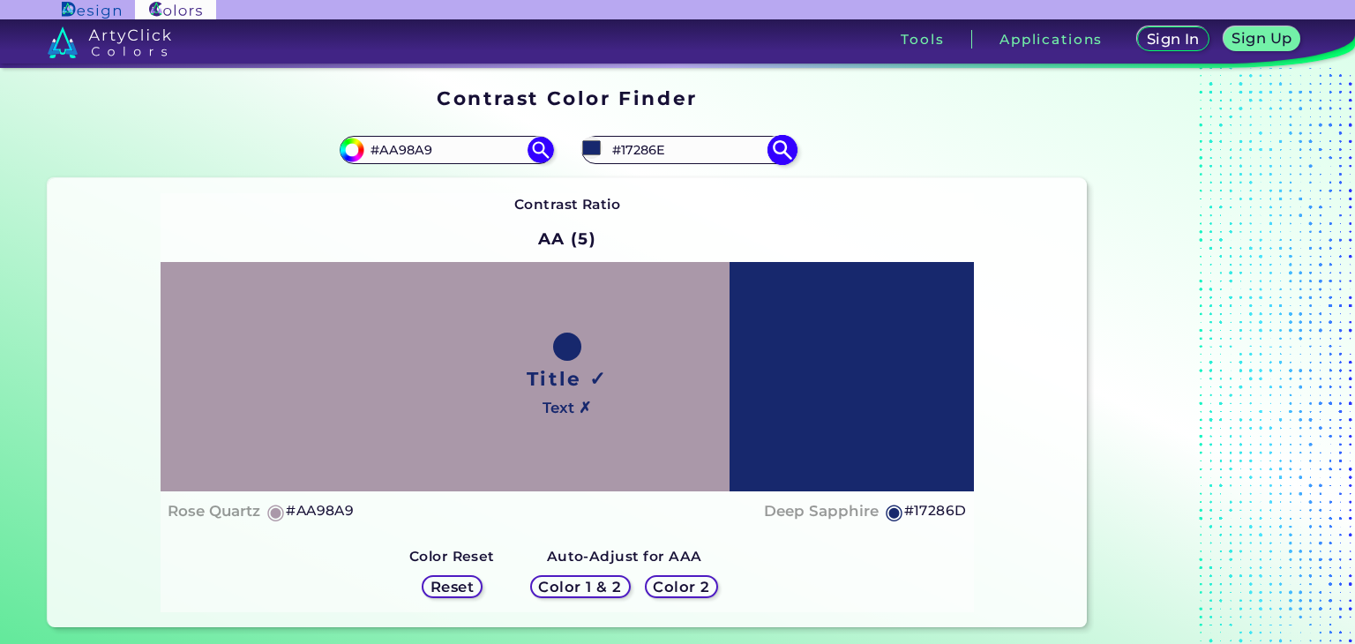
type input "#172A72"
type input "#172973"
type input "#182b77"
type input "#182B77"
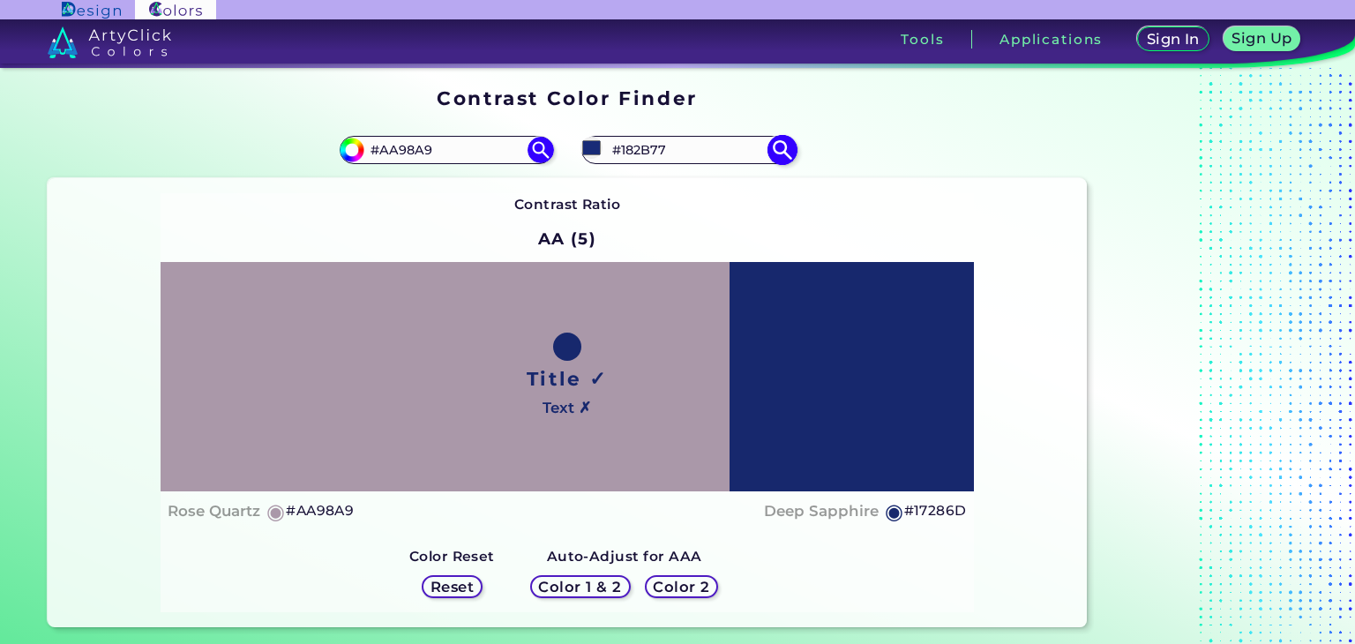
type input "#182c7b"
type input "#182C7B"
type input "#182d81"
type input "#182D81"
type input "#192f85"
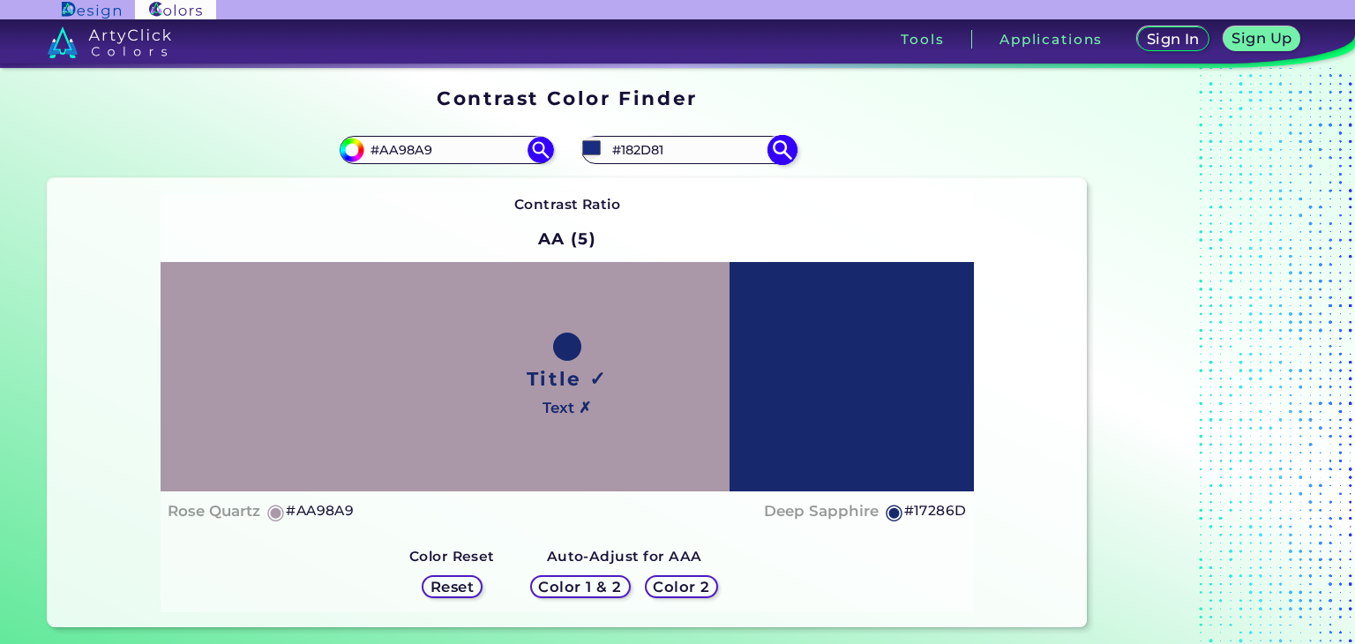
type input "#192F85"
type input "#192e86"
type input "#192E86"
type input "#19308a"
type input "#19308A"
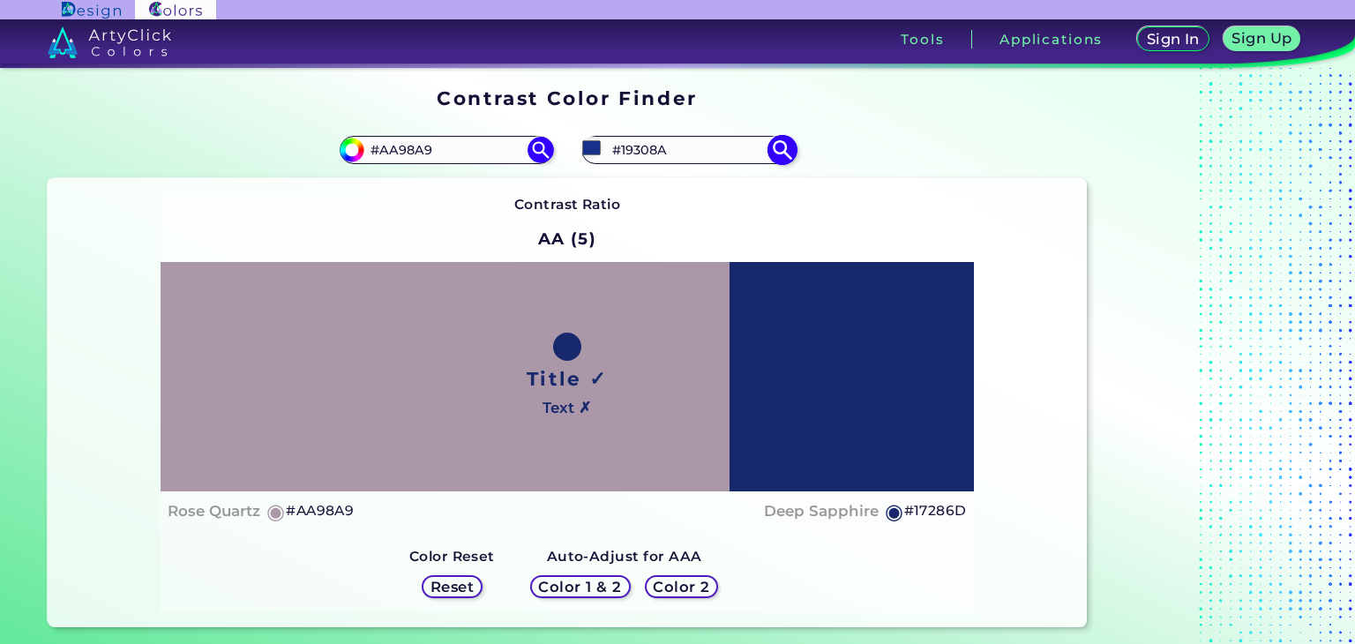
type input "#1a318e"
type input "#1A318E"
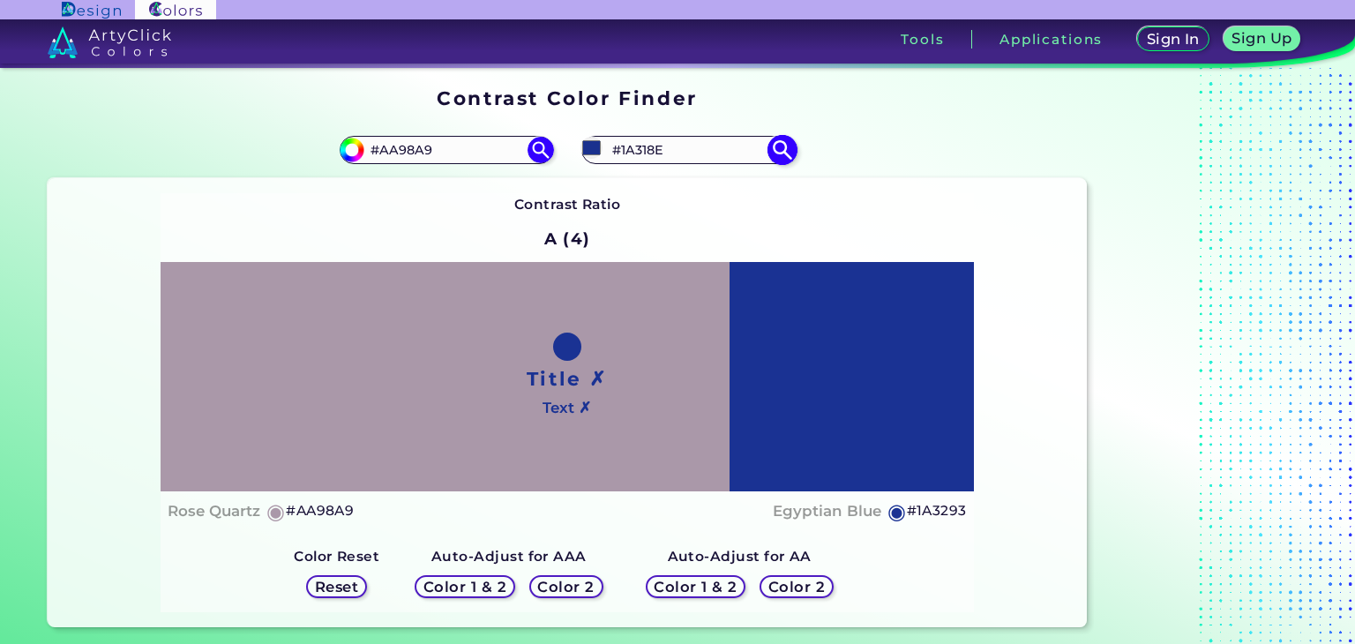
type input "#1a3293"
type input "#1A3293"
type input "#1c359c"
type input "#1C359C"
type input "#1b359d"
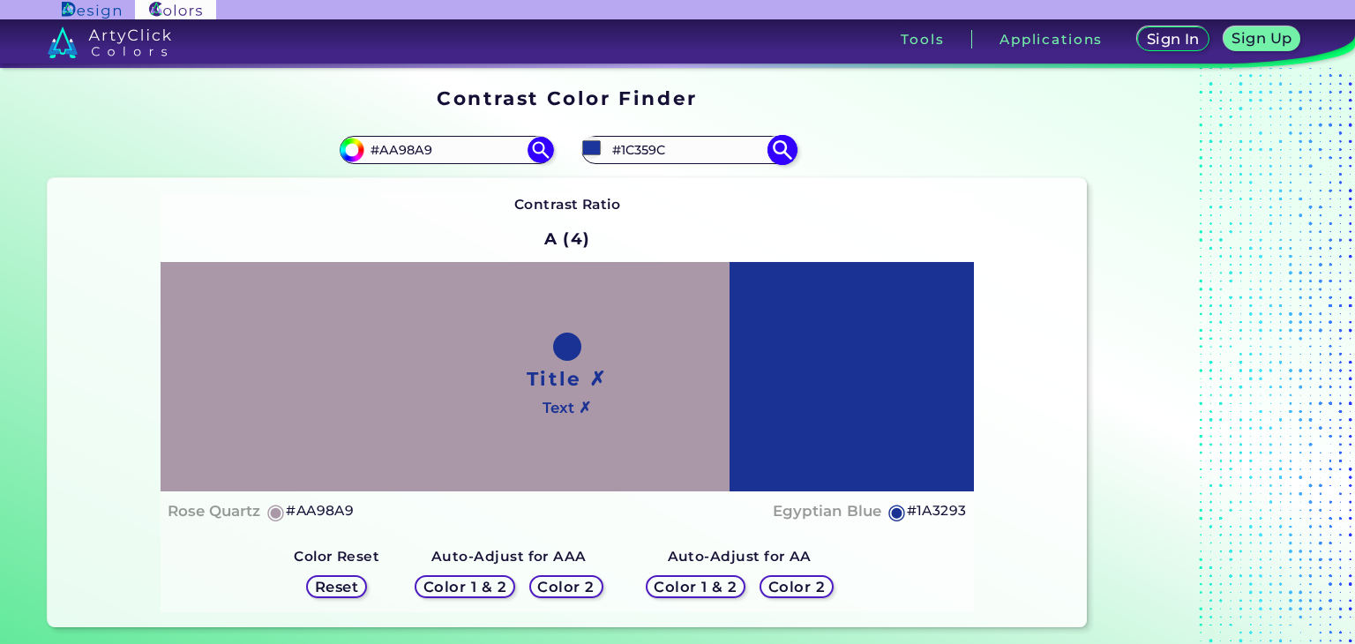
type input "#1B359D"
type input "#1c37a0"
type input "#1C37A0"
type input "#1b36a1"
type input "#1B36A1"
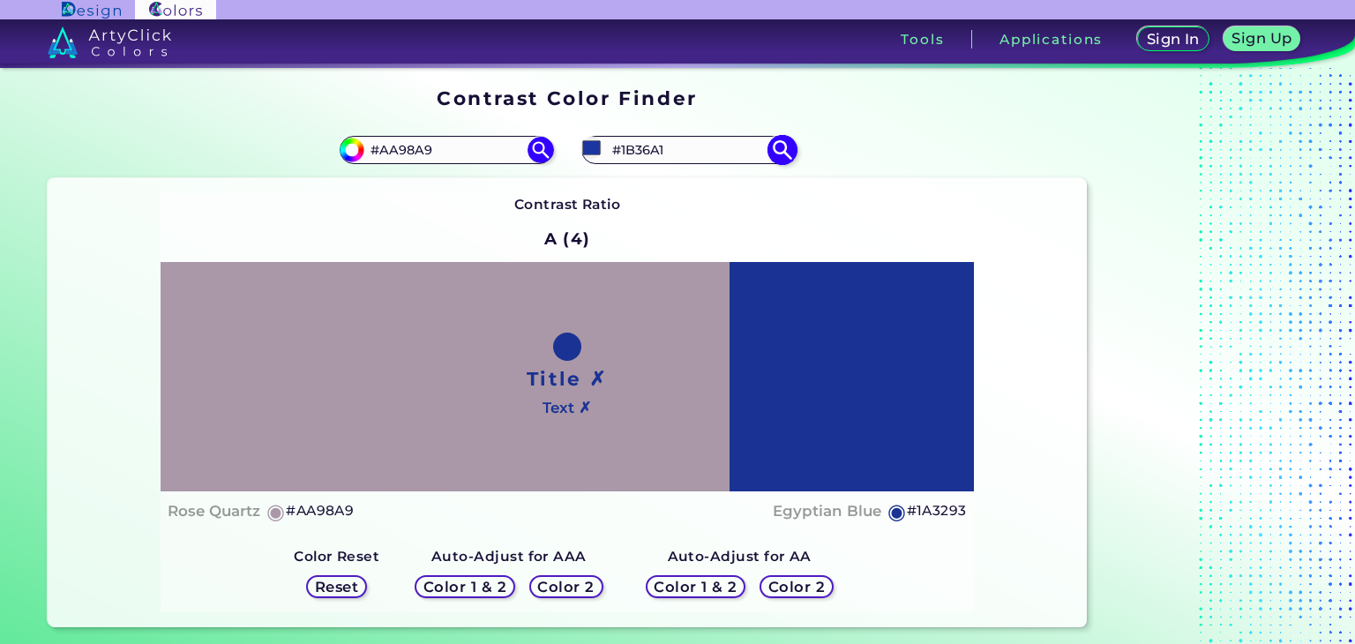
type input "#1c38a6"
type input "#1C38A6"
type input "#1d38a5"
type input "#1D38A5"
type input "#1d39aa"
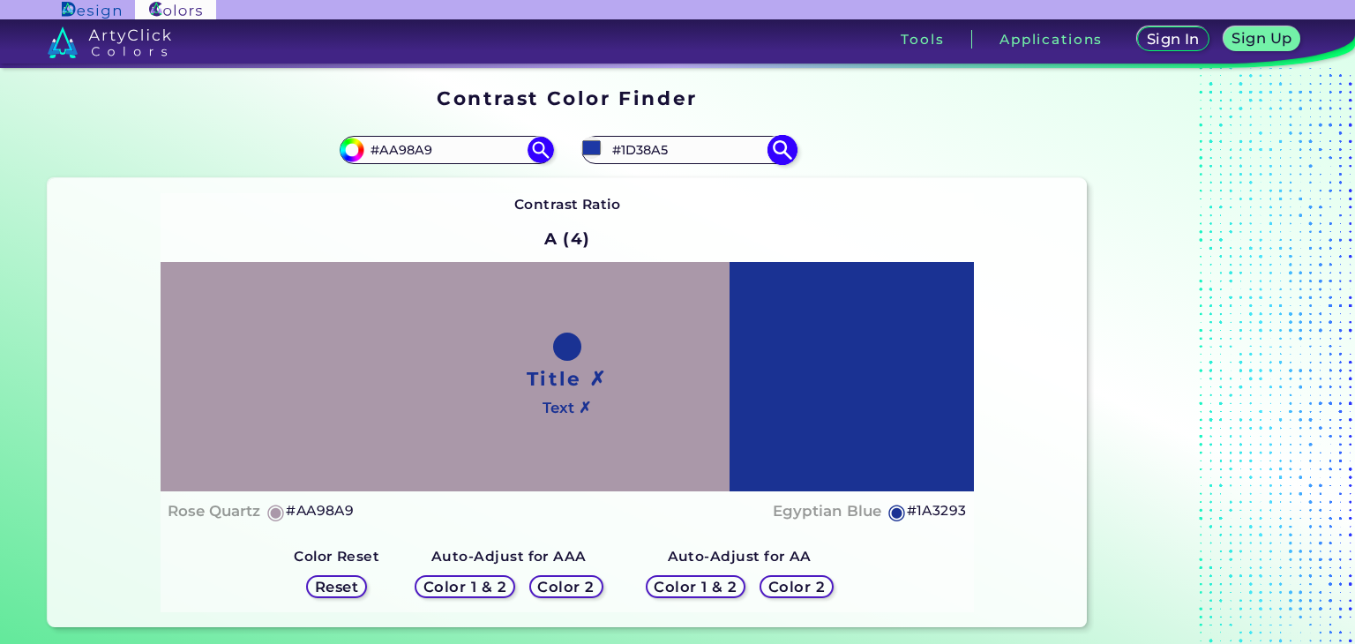
type input "#1D39AA"
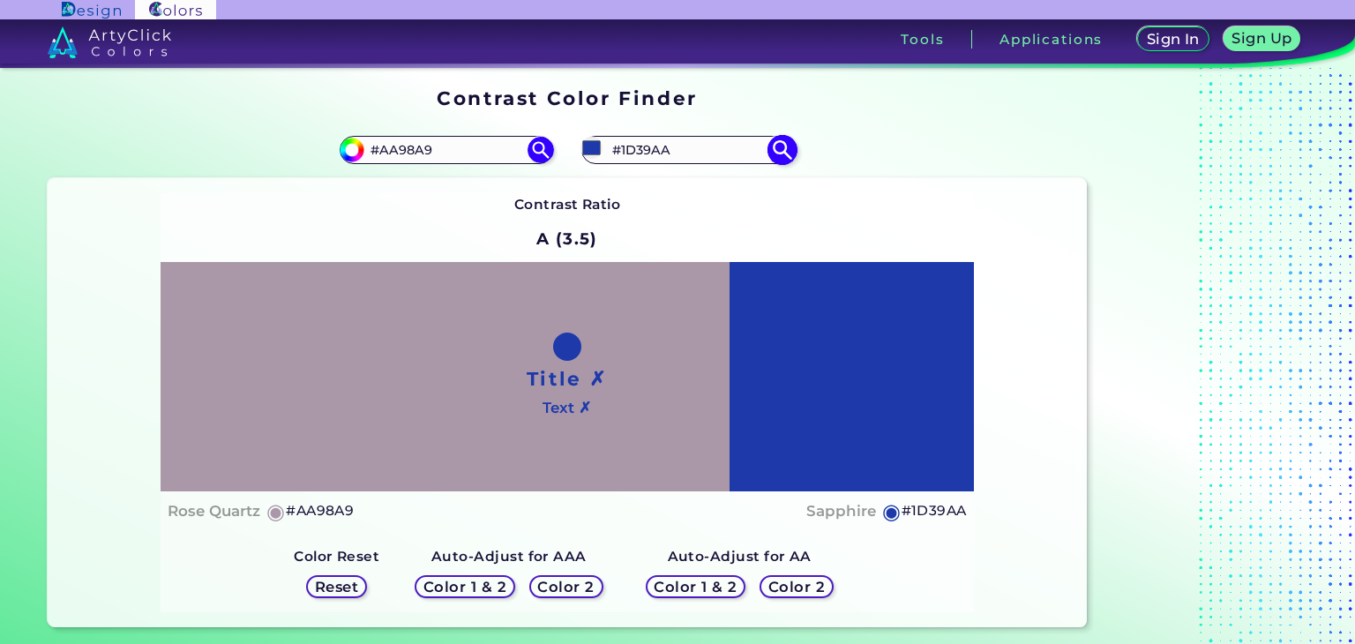
type input "#1f3bad"
type input "#1F3BAD"
type input "#1e3bae"
type input "#1E3BAE"
type input "#1f3db2"
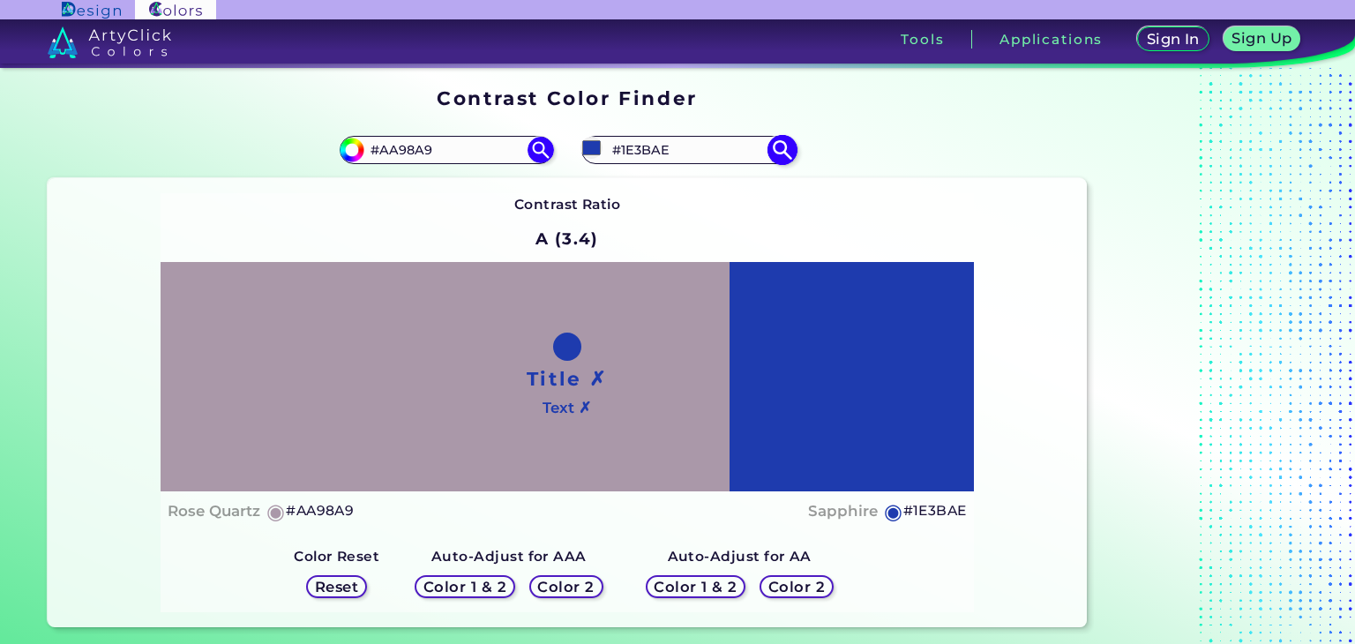
type input "#1F3DB2"
click at [867, 218] on div "Contrast Ratio A (3.3) Title ✗ Text ✗ Rose Quartz ◉ #AA98A9 ◉" at bounding box center [568, 403] width 814 height 420
click at [589, 154] on input "#1f3db2" at bounding box center [592, 148] width 22 height 22
type input "#1fa1b2"
type input "#1FA1B2"
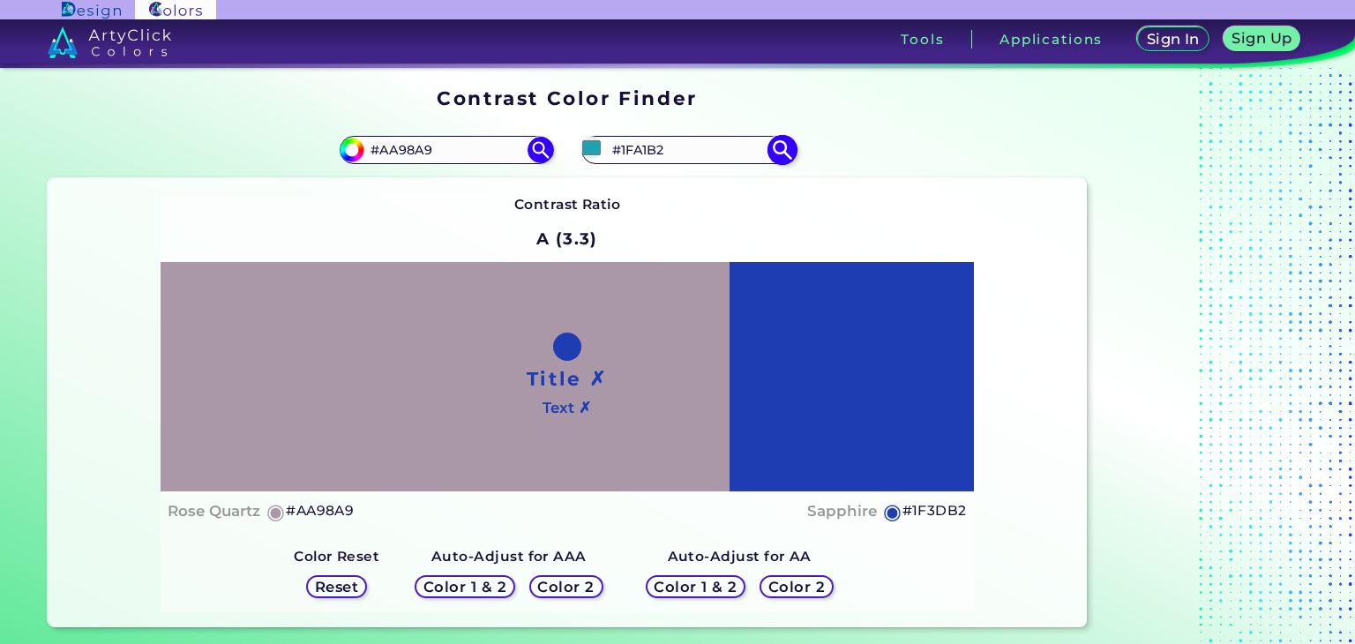
type input "#1fa8b2"
type input "#1FA8B2"
type input "#1fafb2"
type input "#1FAFB2"
type input "#1fb2af"
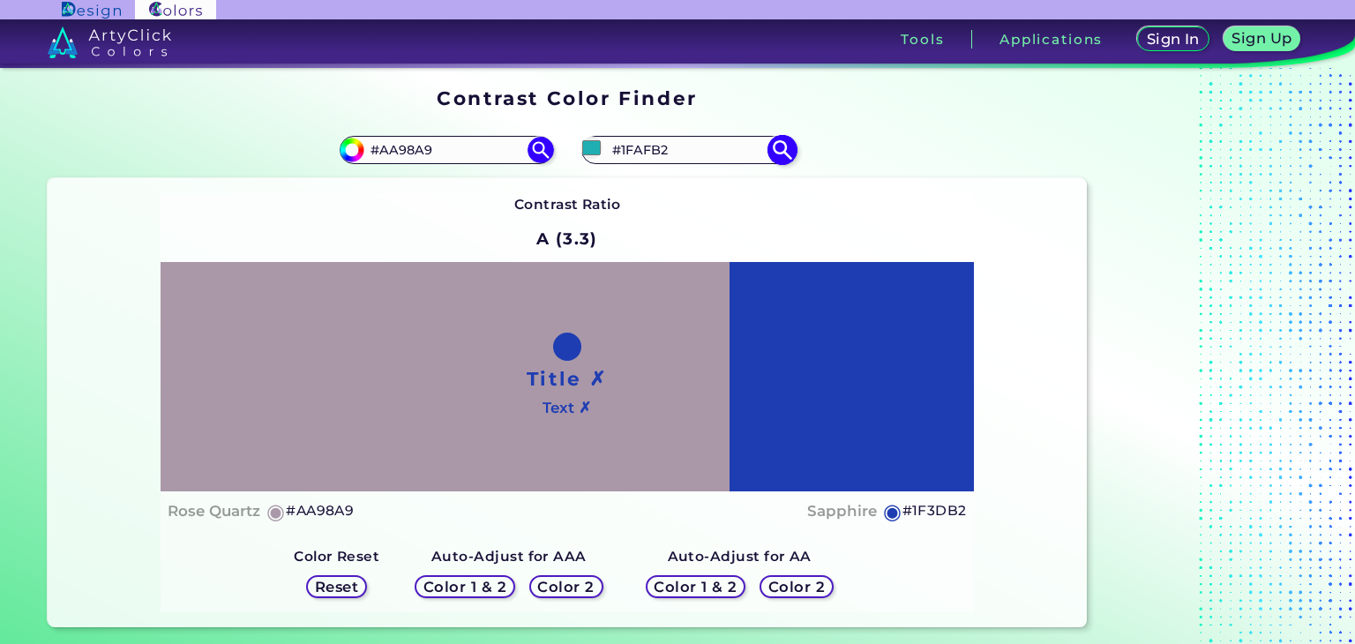
type input "#1FB2AF"
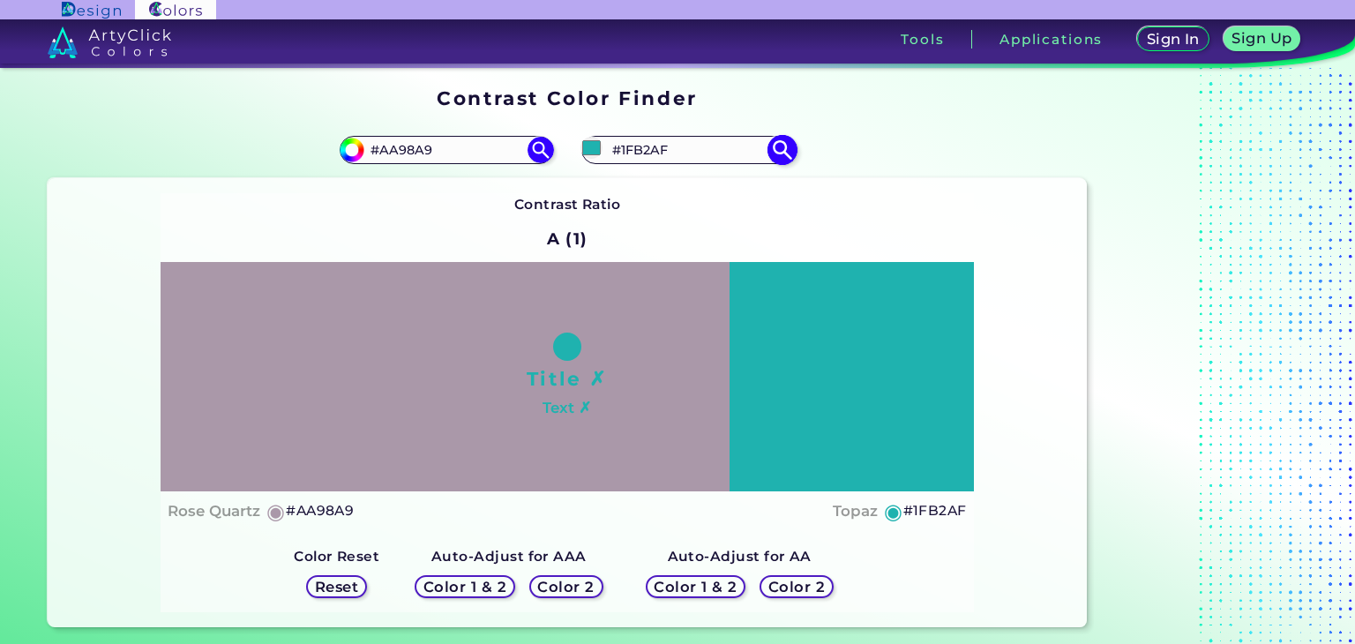
type input "#1fb2a8"
type input "#1FB2A8"
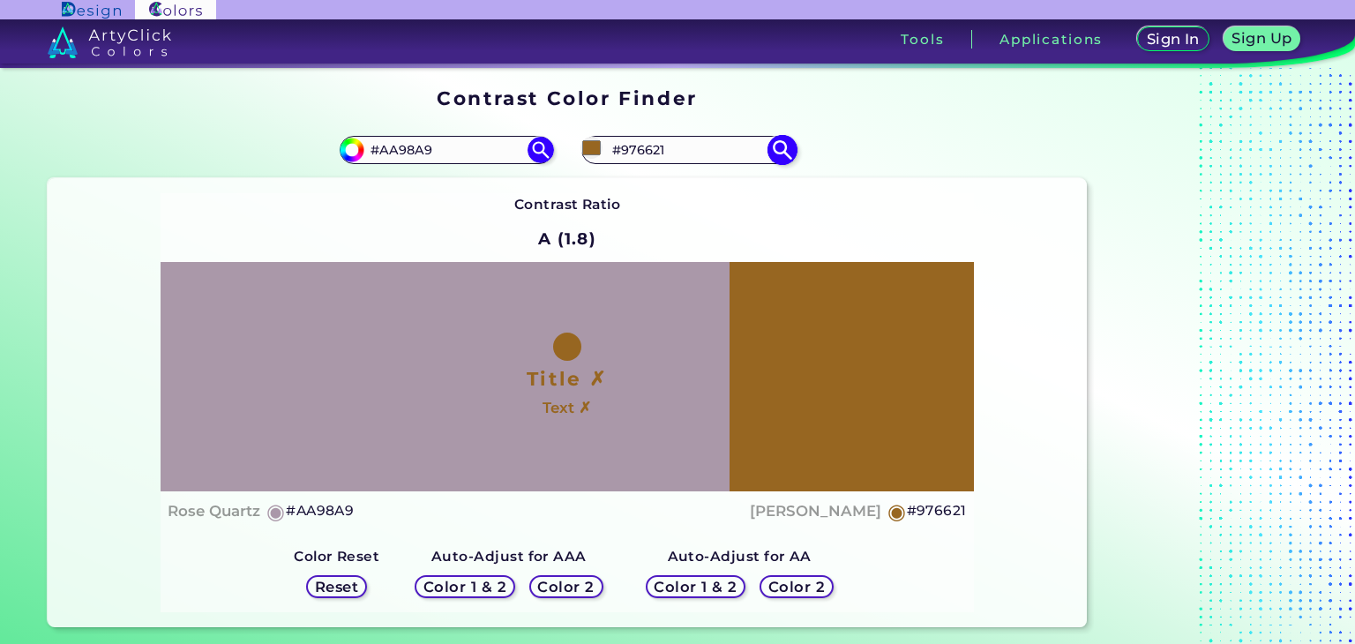
click at [589, 153] on input "#976621" at bounding box center [592, 148] width 22 height 22
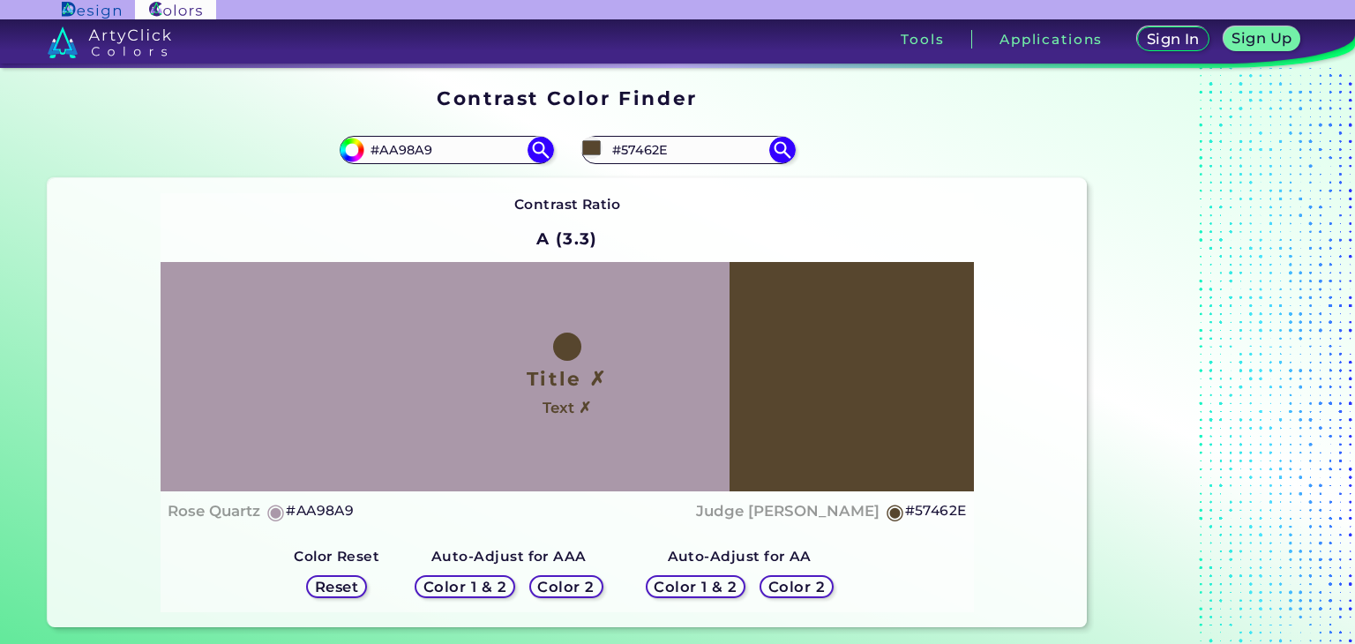
click at [948, 219] on div "Contrast Ratio A (3.3) Title ✗ Text ✗ Rose Quartz ◉ #AA98A9 ◉" at bounding box center [568, 403] width 814 height 420
click at [952, 512] on h5 "#57462E" at bounding box center [936, 510] width 62 height 23
click at [952, 512] on h5 "#57462E copied" at bounding box center [936, 510] width 62 height 23
click at [925, 509] on h5 "#57462E" at bounding box center [936, 510] width 62 height 23
click at [317, 506] on h5 "#AA98A9" at bounding box center [320, 510] width 68 height 23
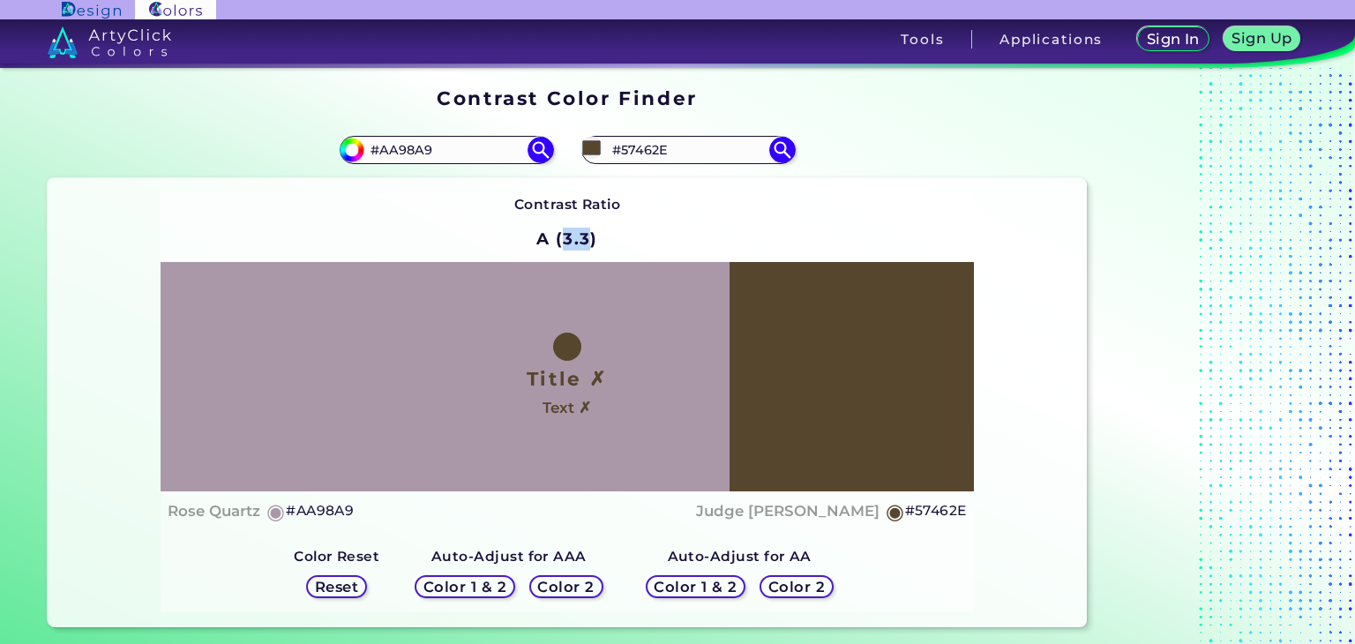
drag, startPoint x: 544, startPoint y: 237, endPoint x: 565, endPoint y: 245, distance: 21.8
click at [565, 245] on h2 "A (3.3)" at bounding box center [567, 239] width 77 height 39
click at [564, 244] on h2 "A (3.3)" at bounding box center [567, 239] width 77 height 39
drag, startPoint x: 560, startPoint y: 236, endPoint x: 587, endPoint y: 244, distance: 27.4
click at [587, 244] on h2 "A (3.3)" at bounding box center [567, 239] width 77 height 39
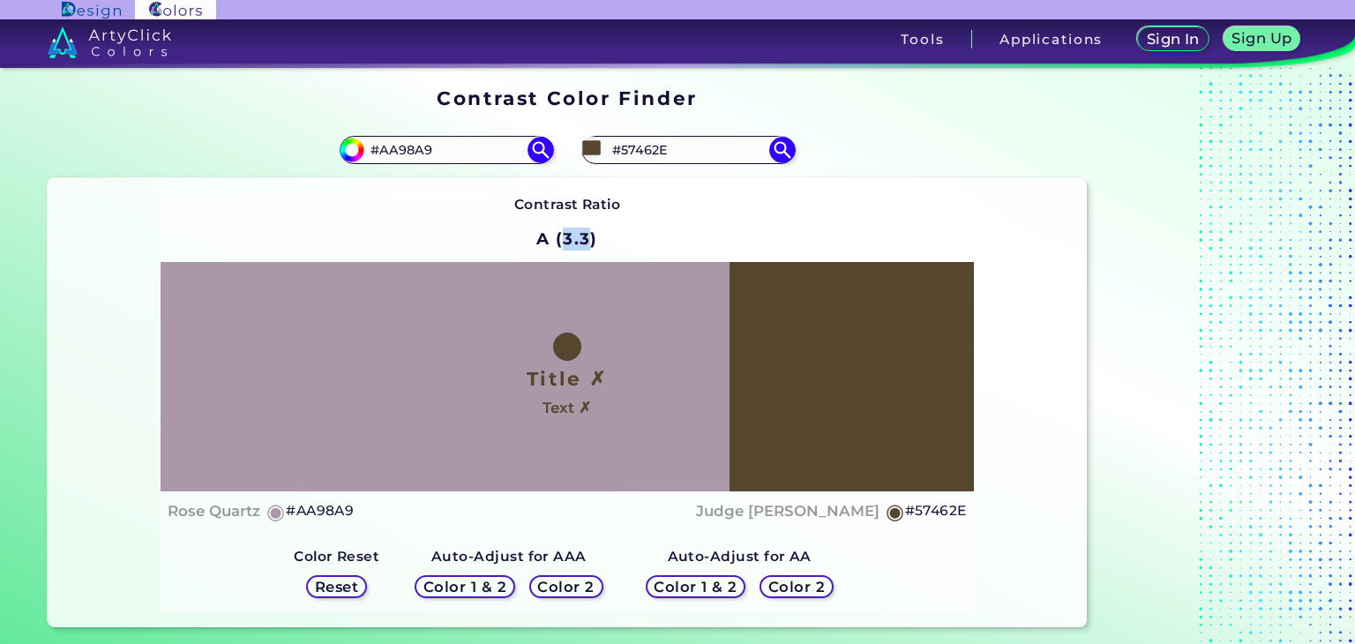
click at [587, 244] on h2 "A (3.3)" at bounding box center [567, 239] width 77 height 39
drag, startPoint x: 587, startPoint y: 239, endPoint x: 564, endPoint y: 234, distance: 23.5
click at [564, 234] on h2 "A (3.3)" at bounding box center [567, 239] width 77 height 39
click at [563, 234] on h2 "A (3.3)" at bounding box center [567, 239] width 77 height 39
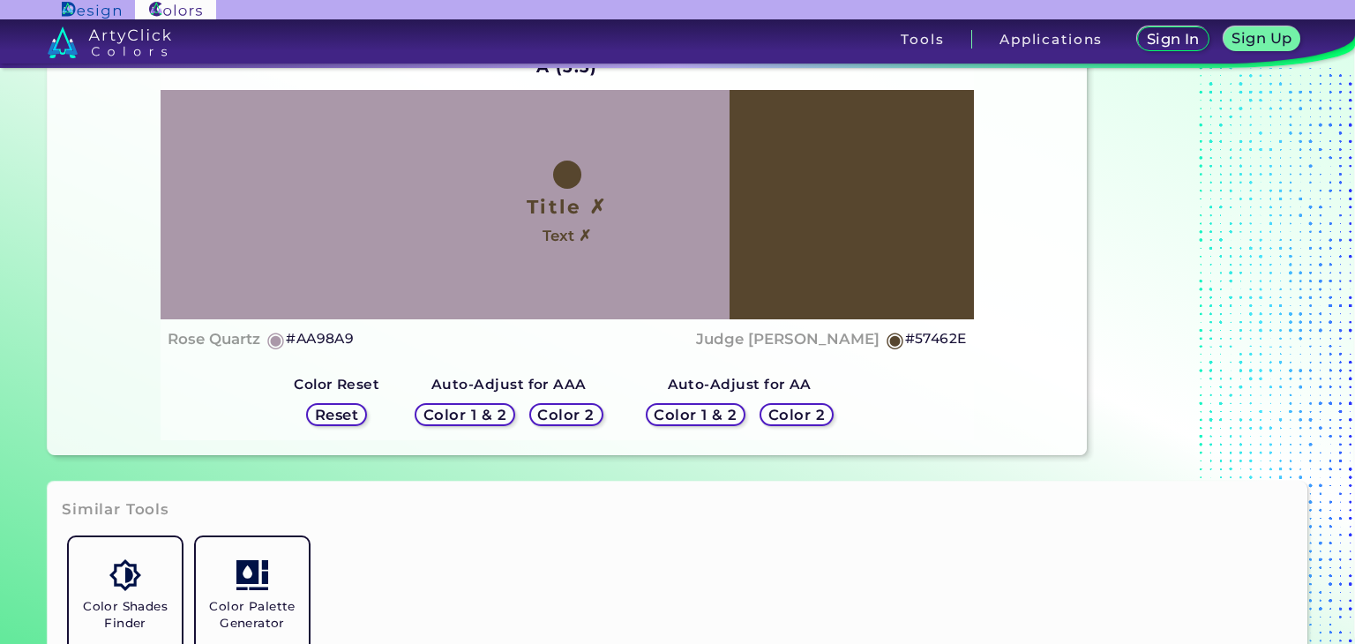
scroll to position [176, 0]
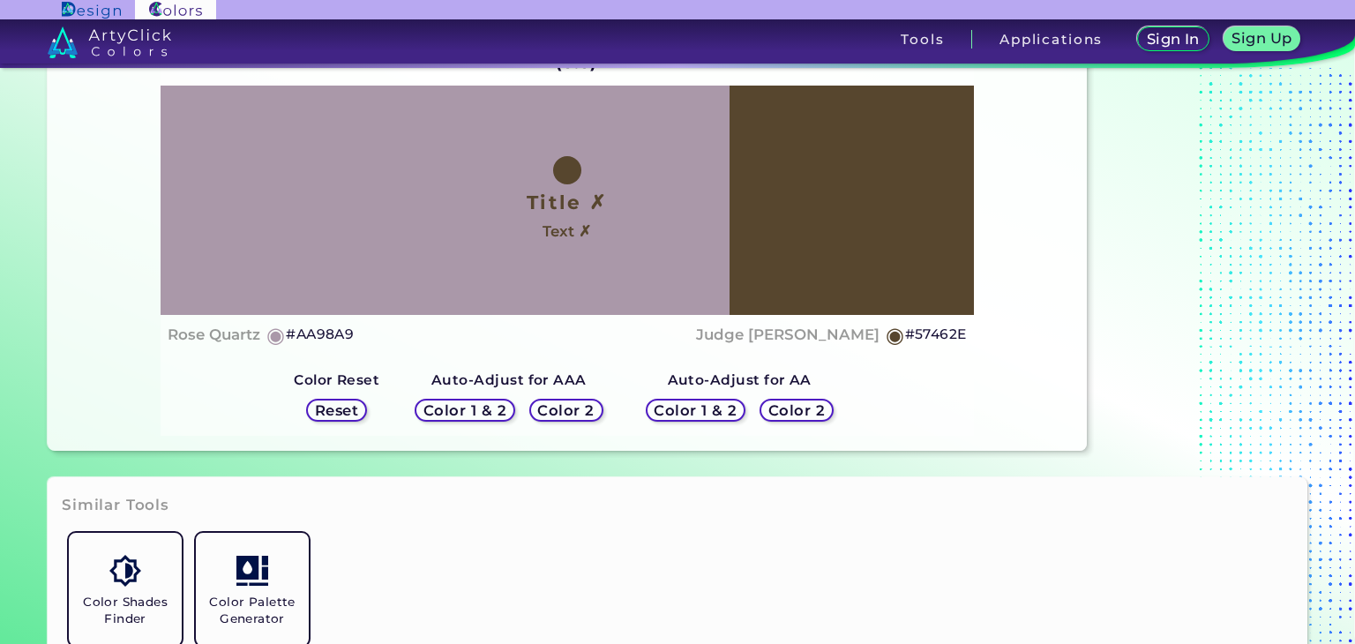
click at [315, 334] on h5 "#AA98A9" at bounding box center [320, 334] width 68 height 23
click at [299, 333] on h5 "#AA98A9" at bounding box center [320, 334] width 68 height 23
